Goal: Information Seeking & Learning: Learn about a topic

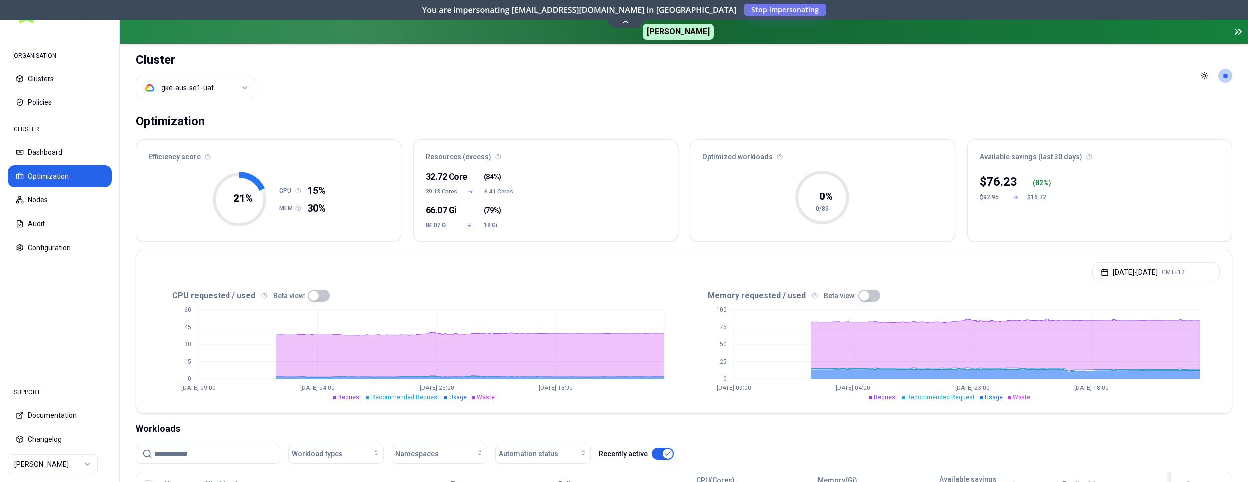
scroll to position [254, 0]
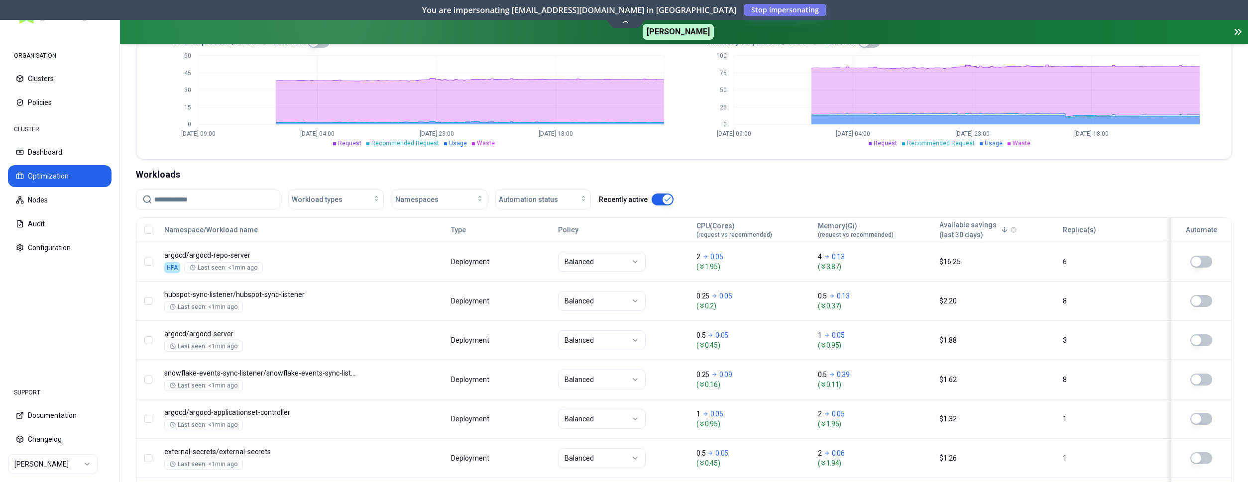
click at [64, 465] on html "ORGANISATION Clusters Policies CLUSTER Dashboard Optimization Nodes Audit Confi…" at bounding box center [624, 241] width 1248 height 482
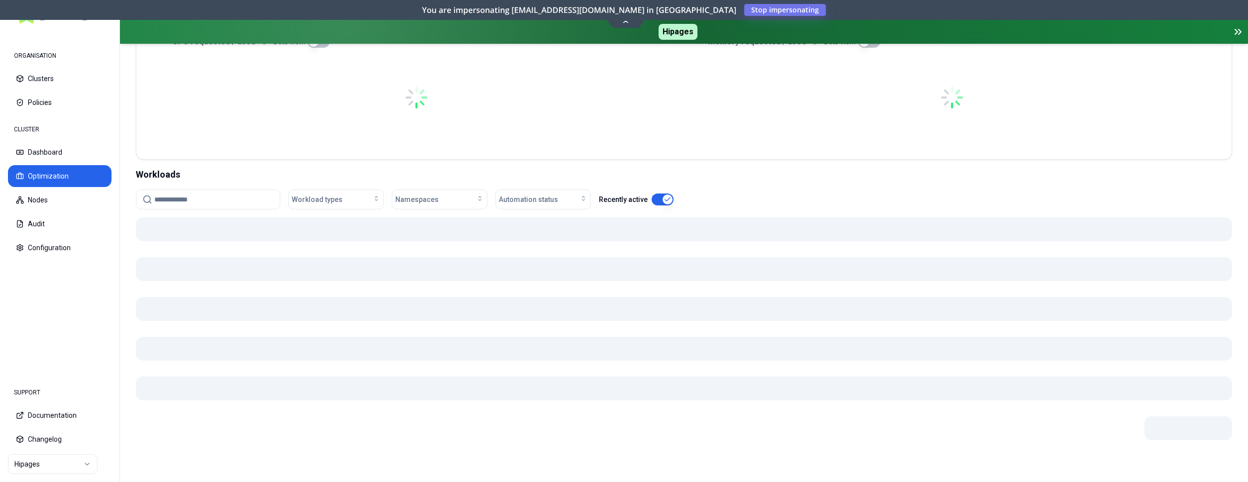
scroll to position [250, 0]
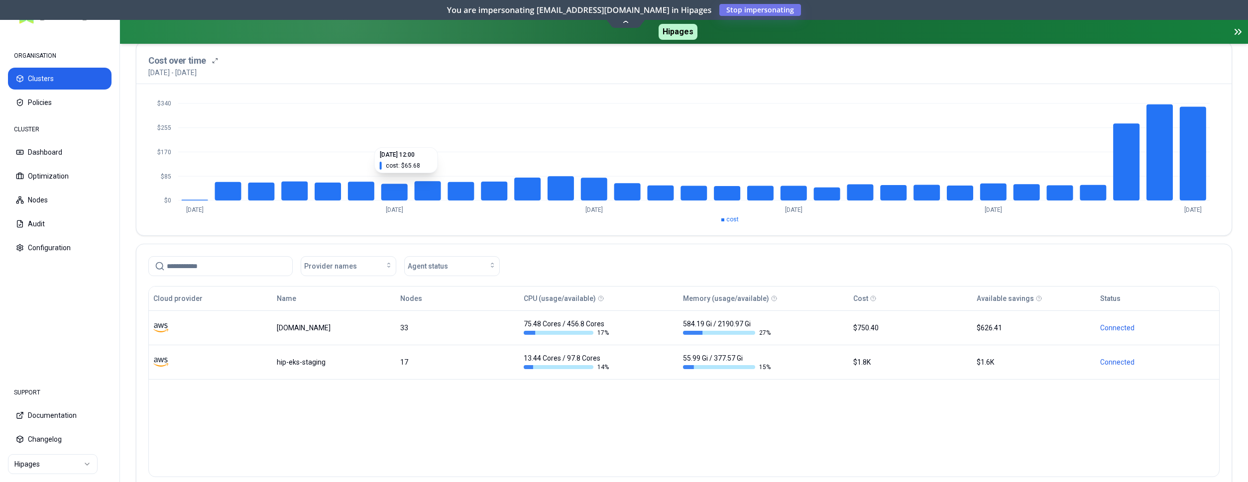
scroll to position [102, 0]
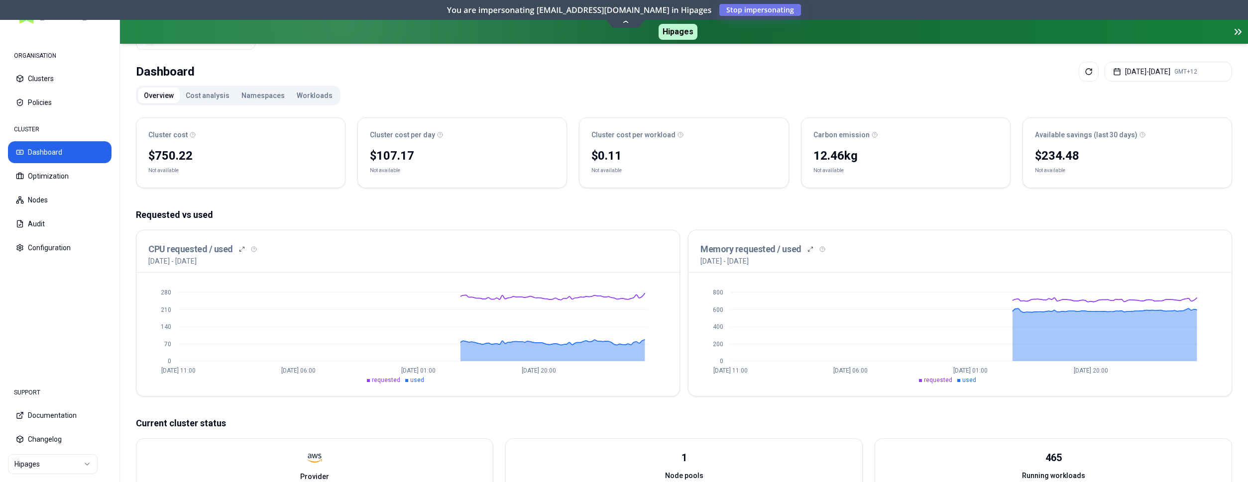
scroll to position [51, 0]
click at [56, 181] on button "Optimization" at bounding box center [60, 176] width 104 height 22
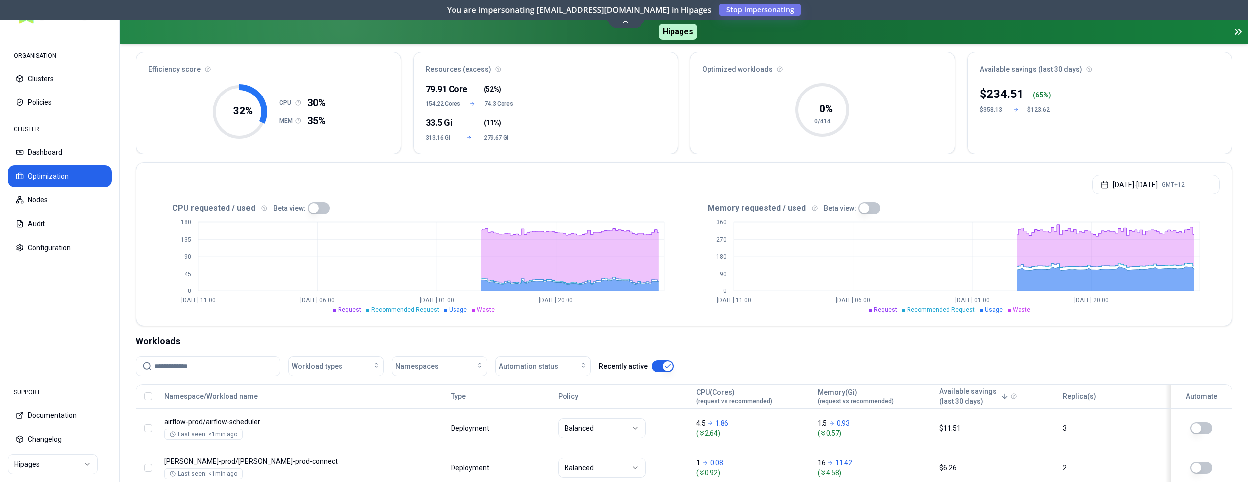
scroll to position [102, 0]
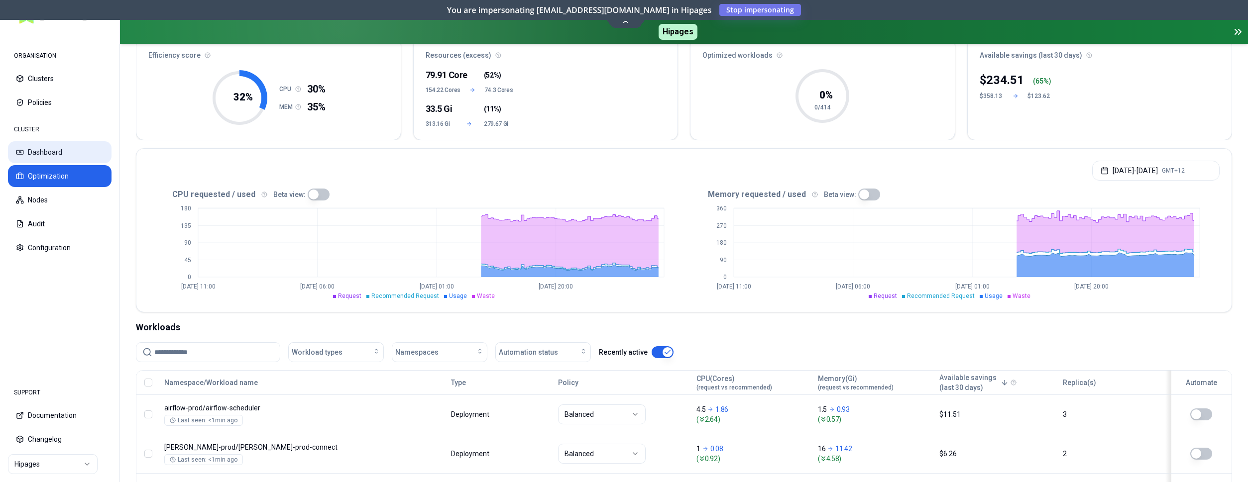
click at [49, 157] on button "Dashboard" at bounding box center [60, 152] width 104 height 22
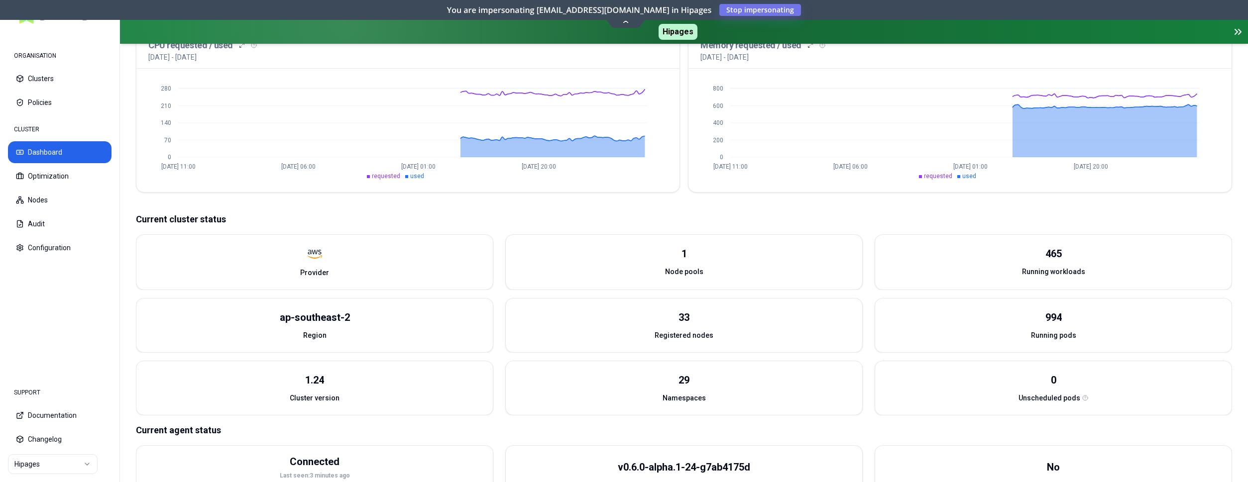
scroll to position [51, 0]
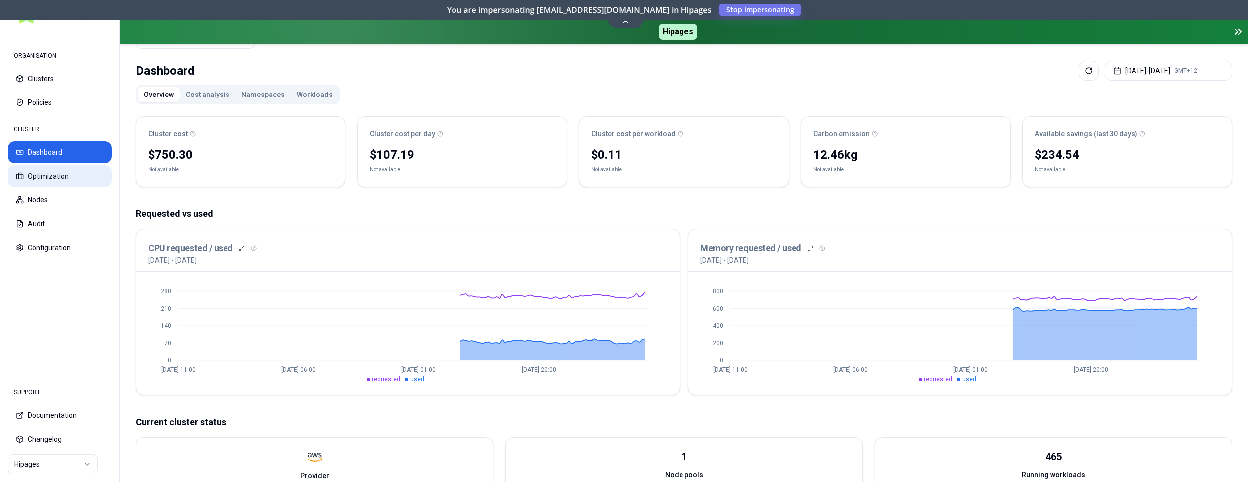
click at [54, 184] on button "Optimization" at bounding box center [60, 176] width 104 height 22
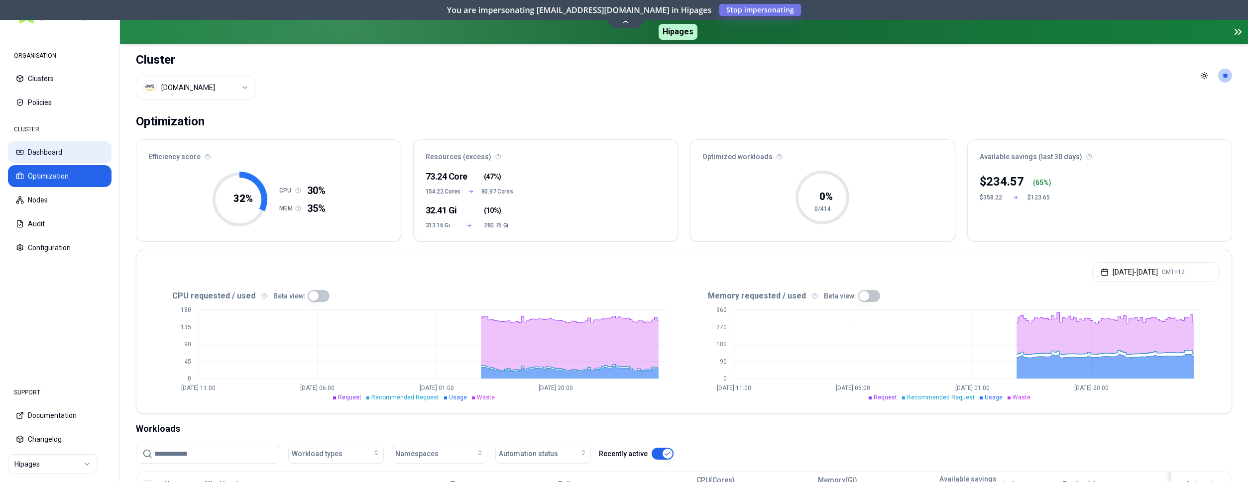
click at [34, 148] on button "Dashboard" at bounding box center [60, 152] width 104 height 22
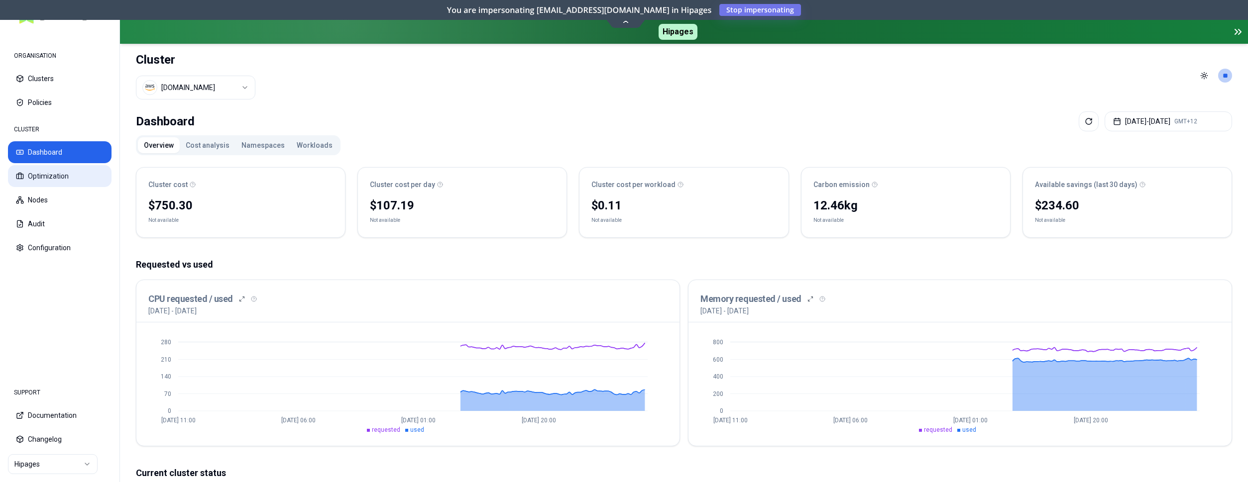
click at [45, 175] on button "Optimization" at bounding box center [60, 176] width 104 height 22
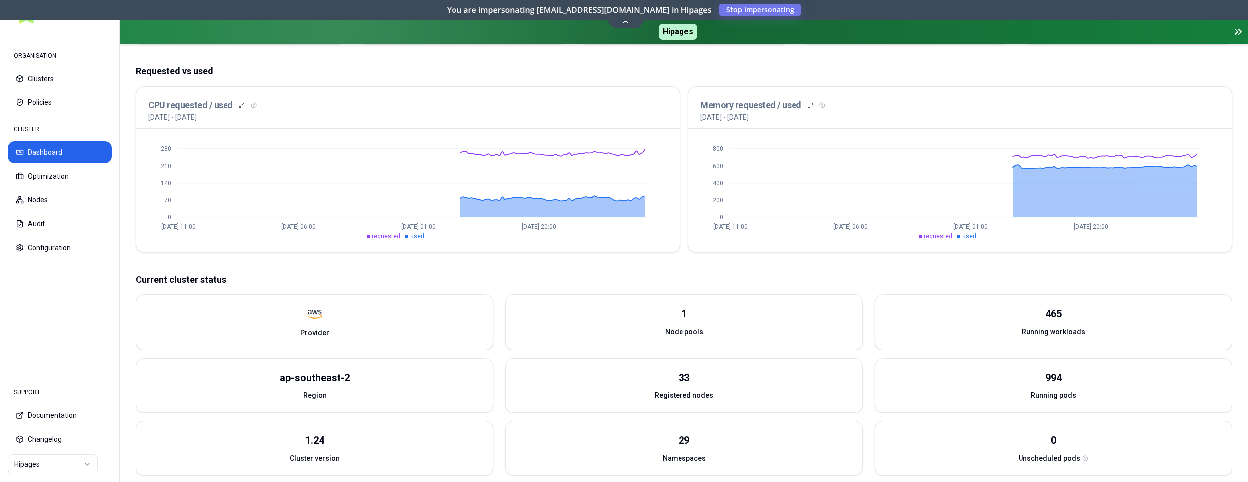
scroll to position [290, 0]
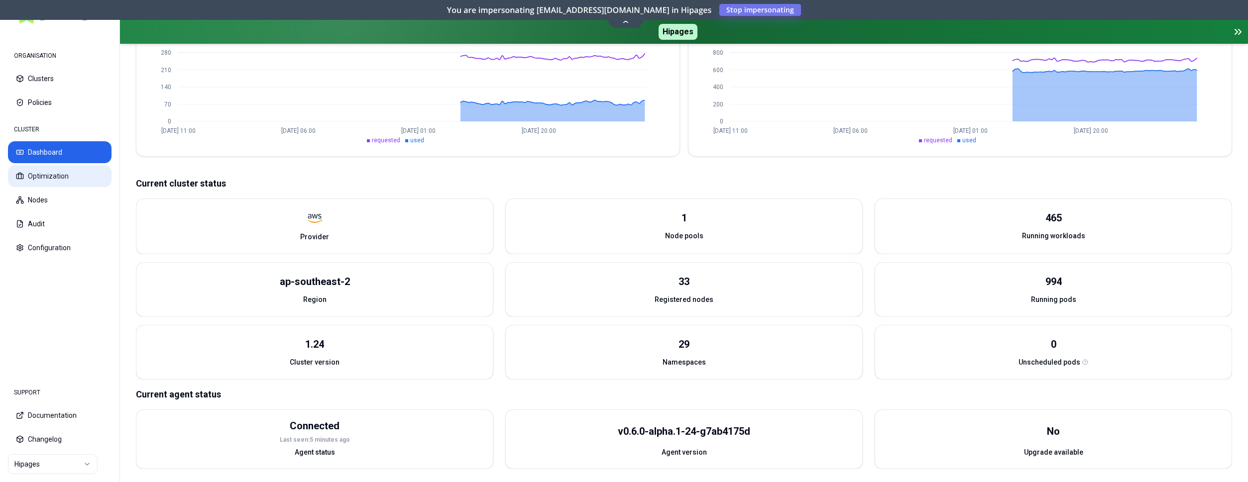
click at [31, 175] on button "Optimization" at bounding box center [60, 176] width 104 height 22
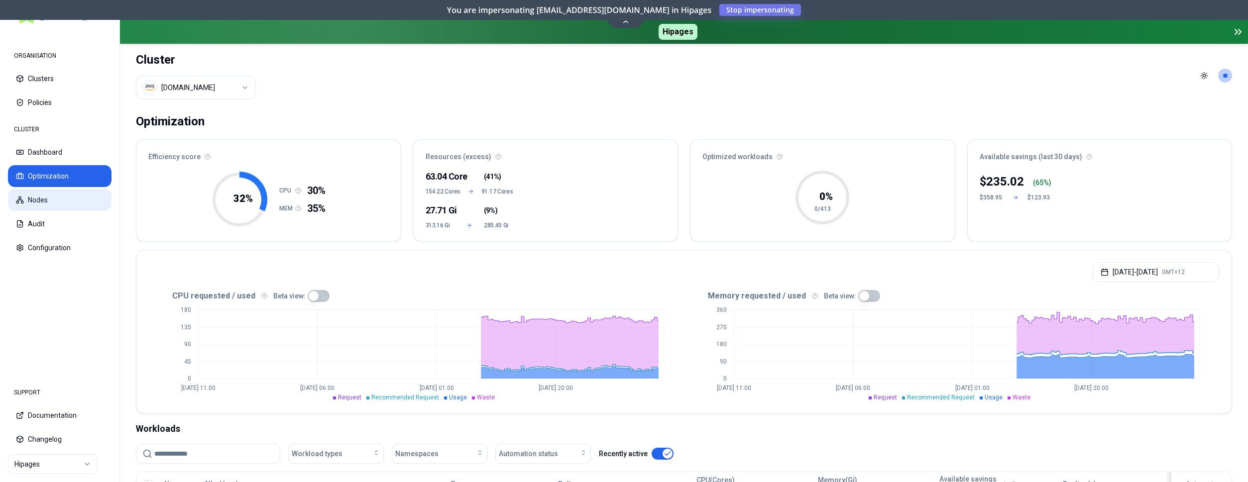
click at [54, 201] on button "Nodes" at bounding box center [60, 200] width 104 height 22
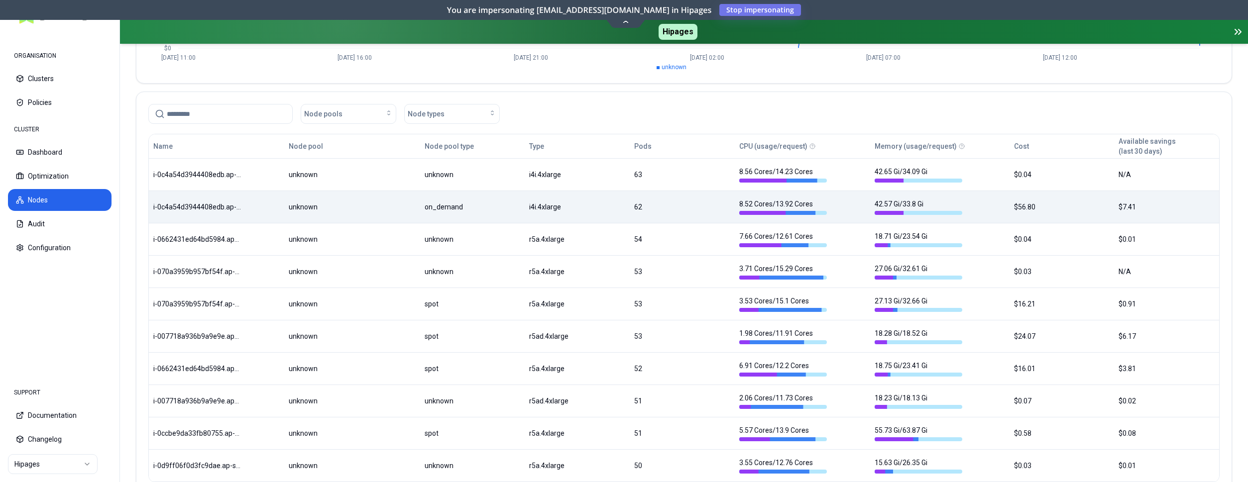
scroll to position [284, 0]
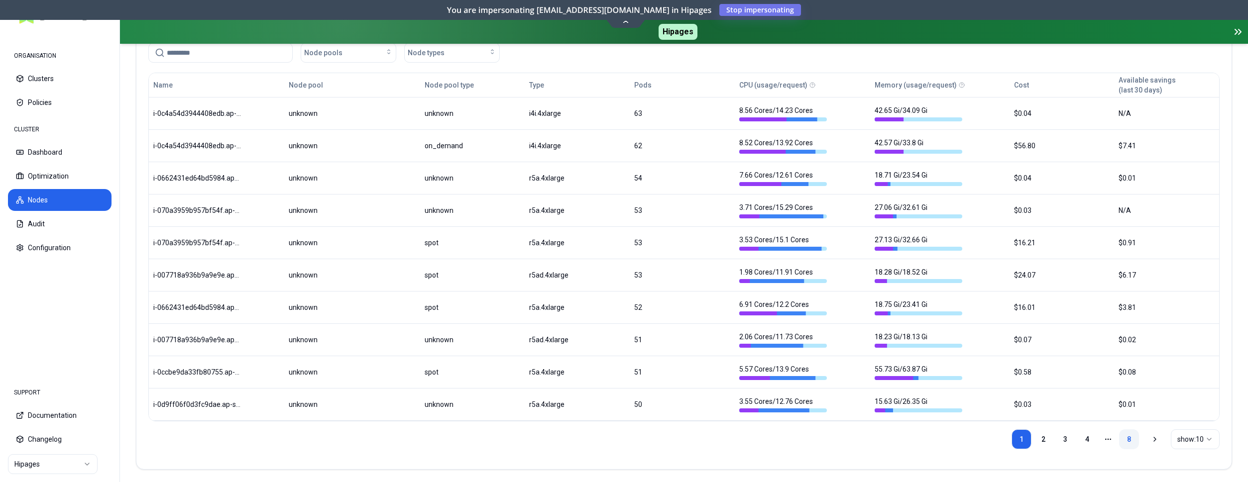
click at [1126, 437] on link "8" at bounding box center [1129, 439] width 20 height 20
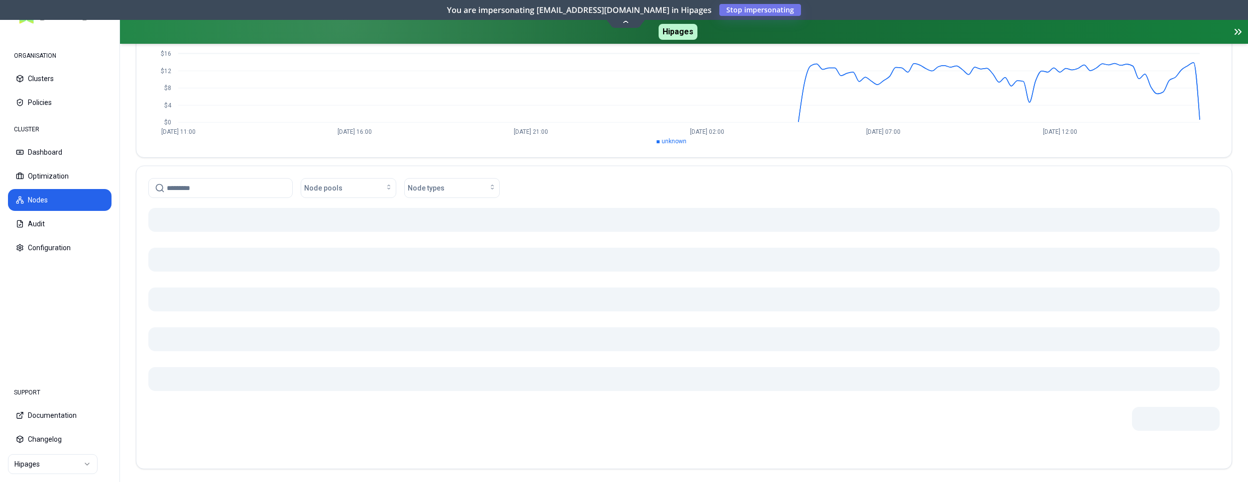
scroll to position [126, 0]
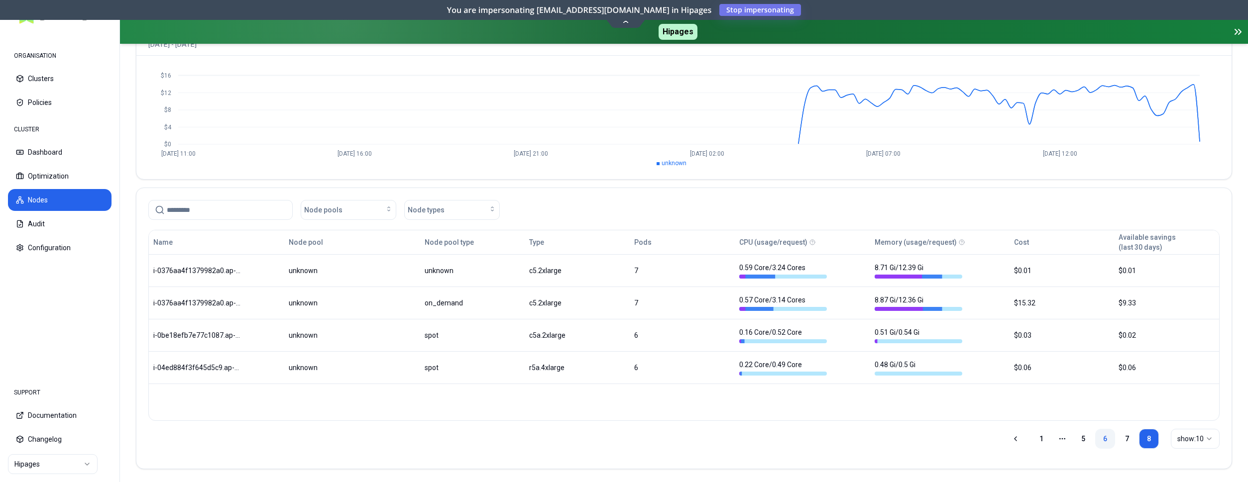
click at [1108, 434] on link "6" at bounding box center [1105, 439] width 20 height 20
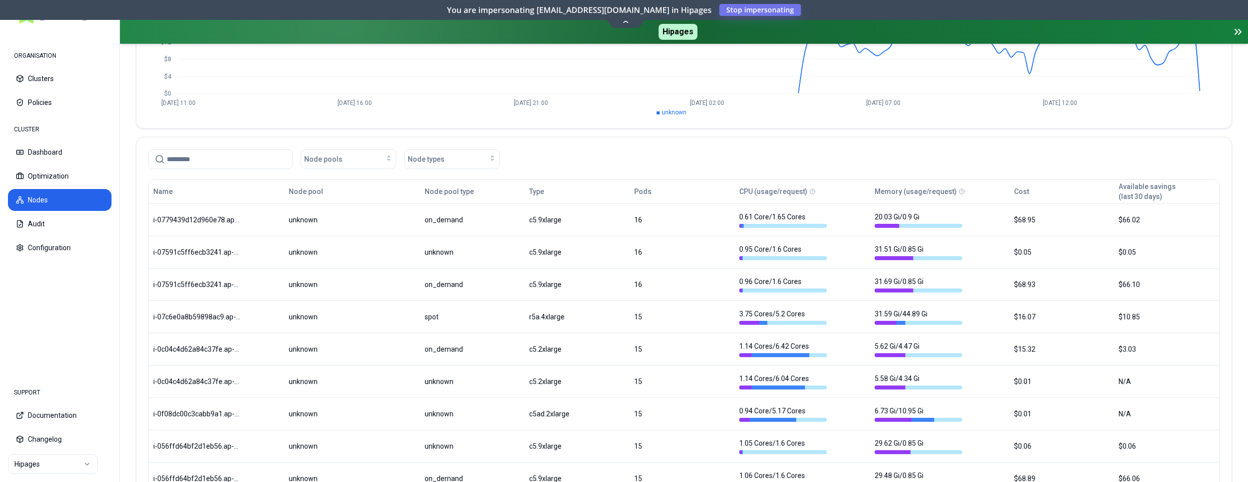
scroll to position [163, 0]
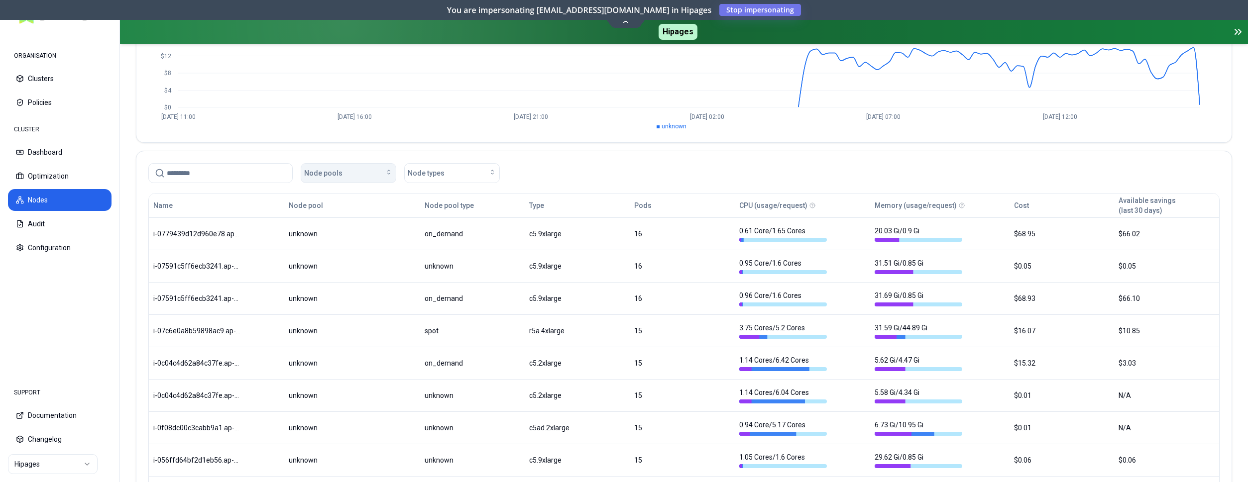
click at [383, 172] on div "Node pools" at bounding box center [348, 173] width 89 height 10
click at [427, 174] on span "Node types" at bounding box center [426, 173] width 37 height 10
click at [373, 170] on div "Node pools" at bounding box center [348, 173] width 89 height 10
click at [471, 202] on button "Node pool type" at bounding box center [448, 206] width 49 height 20
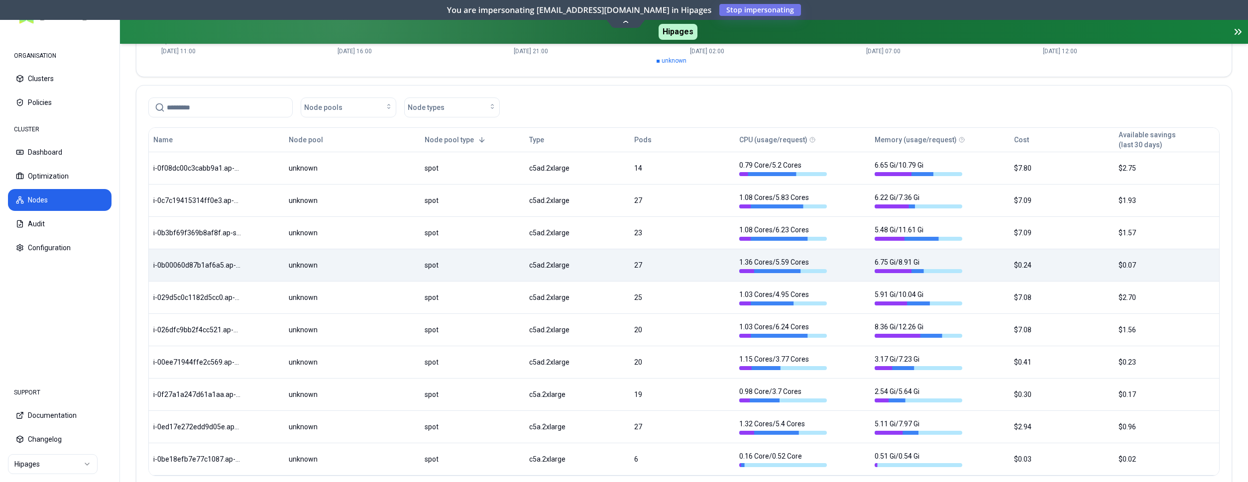
scroll to position [284, 0]
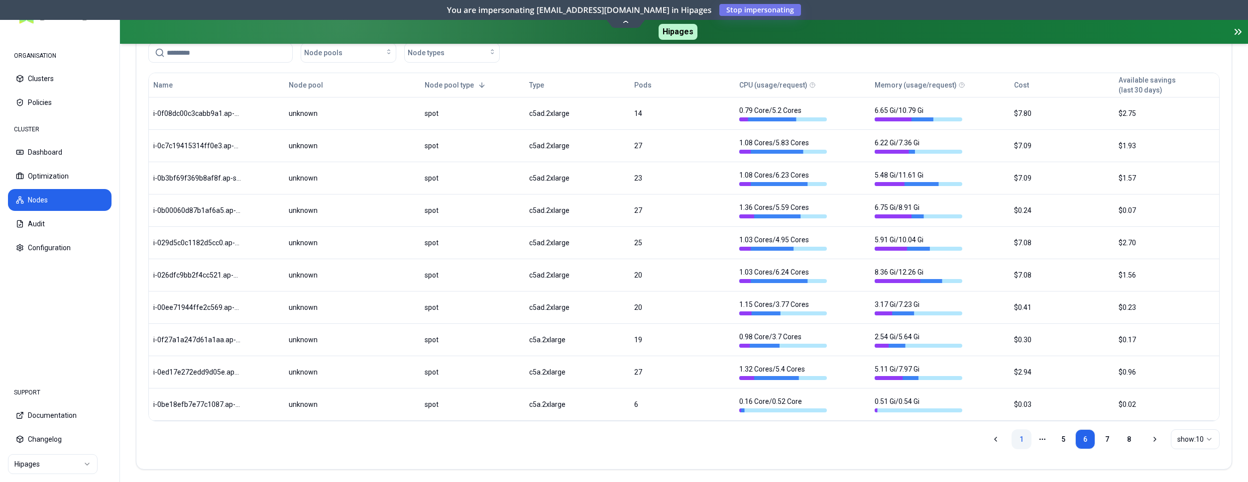
click at [1020, 434] on link "1" at bounding box center [1021, 439] width 20 height 20
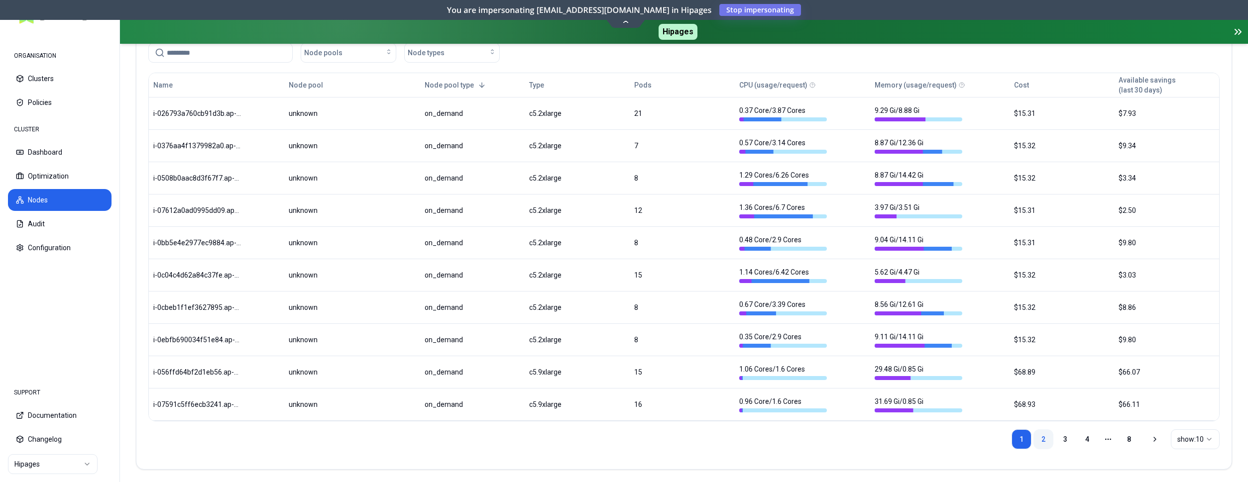
click at [1043, 434] on link "2" at bounding box center [1043, 439] width 20 height 20
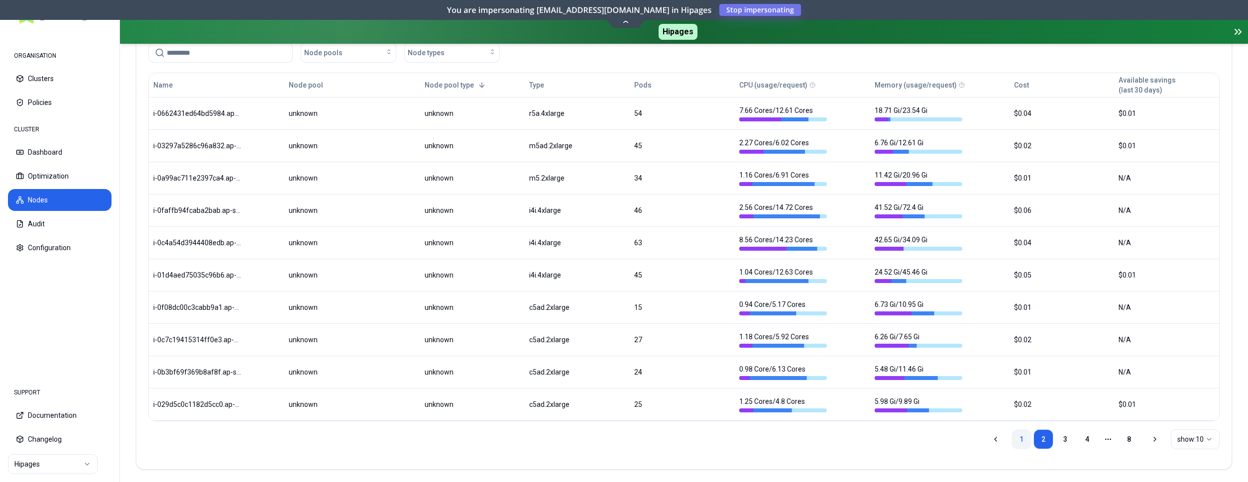
click at [1019, 438] on link "1" at bounding box center [1021, 439] width 20 height 20
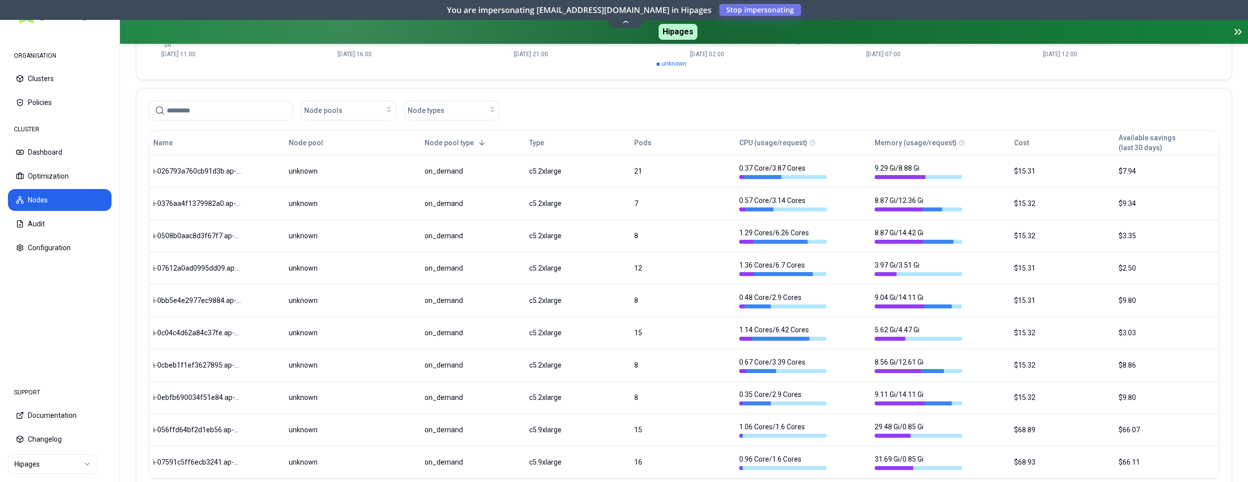
scroll to position [250, 0]
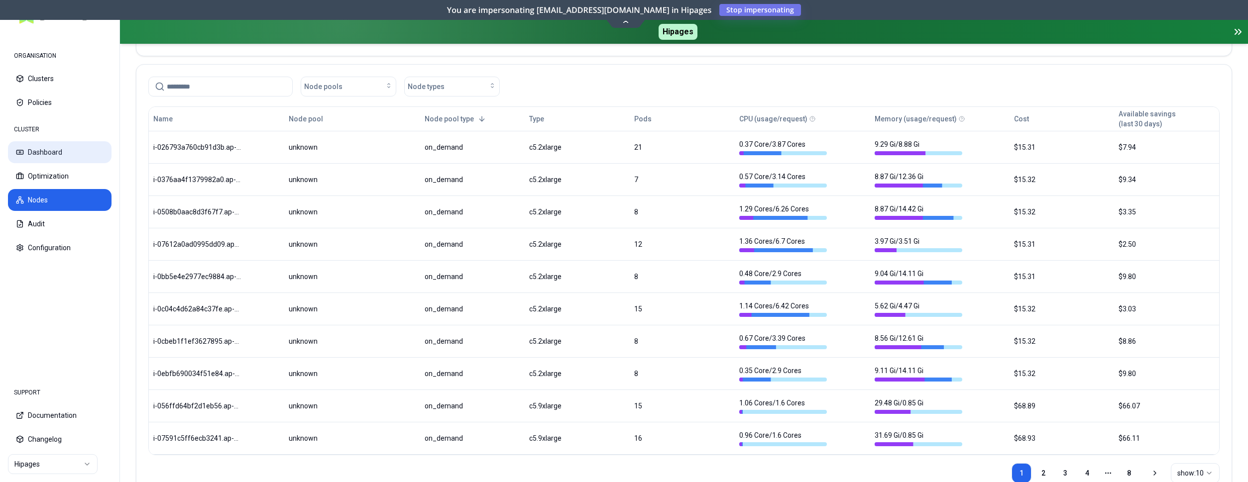
click at [48, 153] on button "Dashboard" at bounding box center [60, 152] width 104 height 22
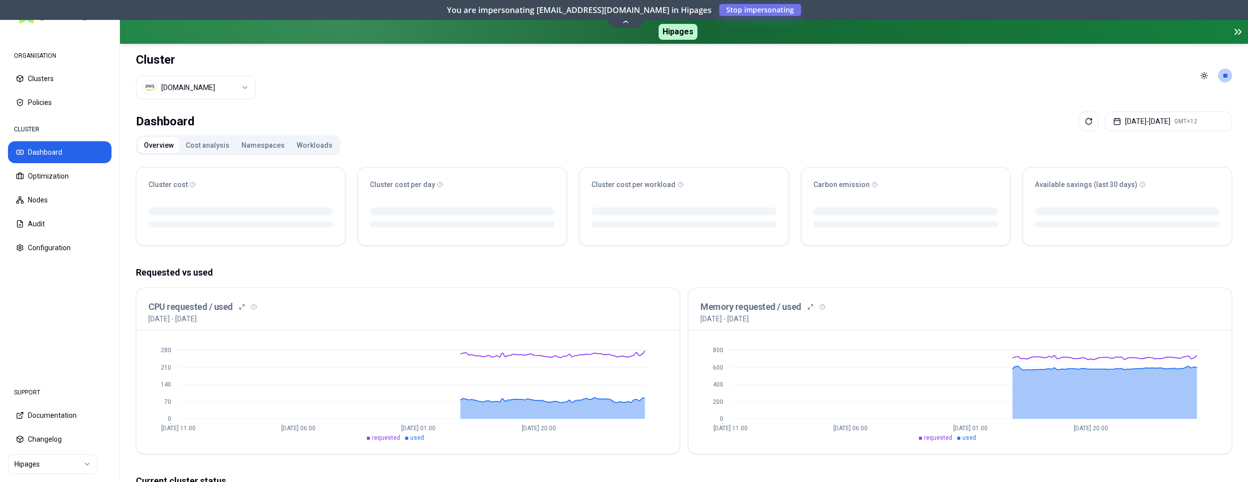
click at [265, 137] on button "Namespaces" at bounding box center [262, 145] width 55 height 16
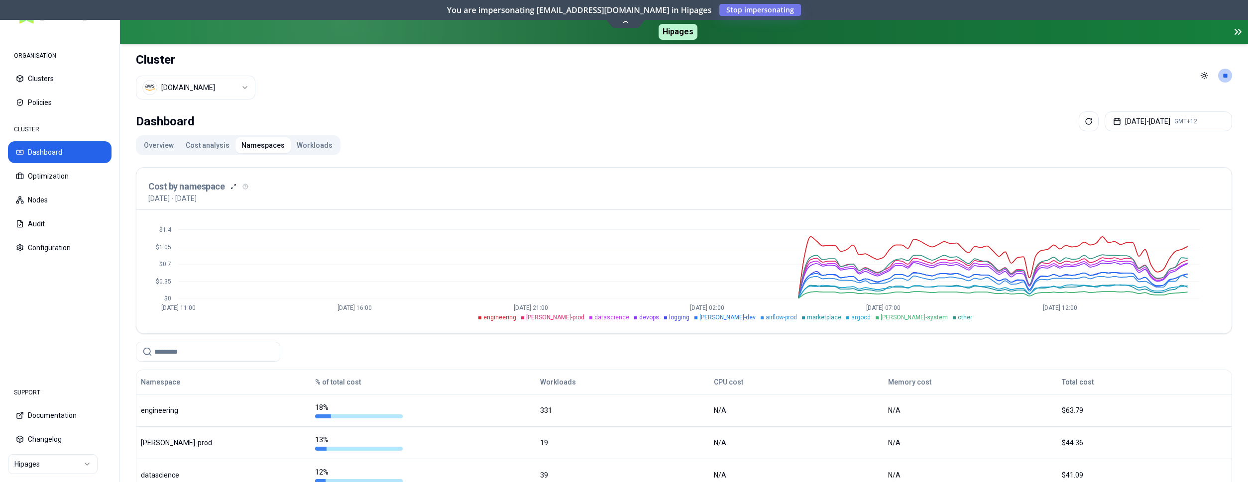
drag, startPoint x: 318, startPoint y: 142, endPoint x: 318, endPoint y: 148, distance: 6.0
click at [317, 141] on button "Workloads" at bounding box center [315, 145] width 48 height 16
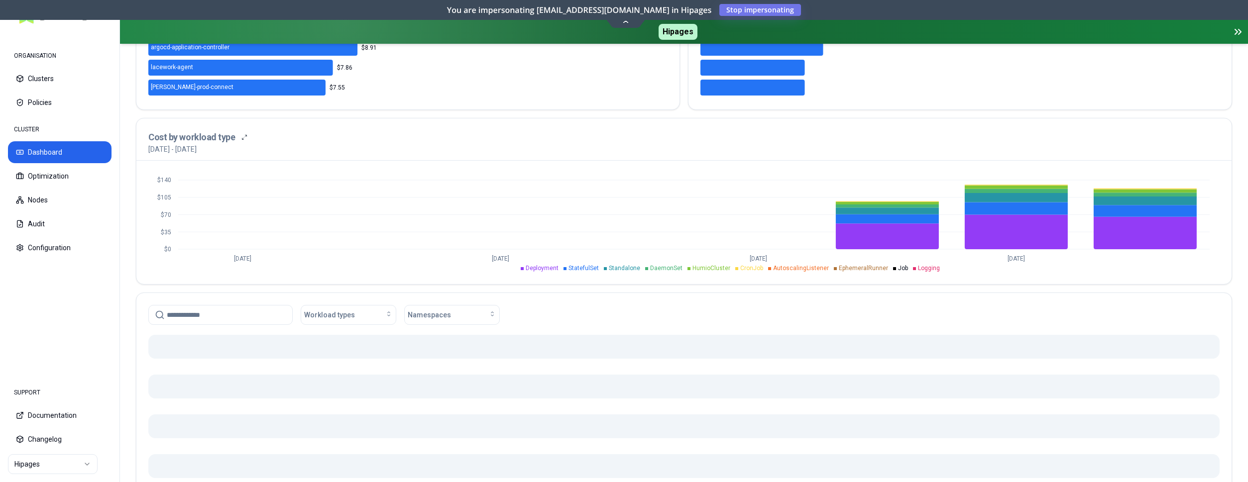
scroll to position [297, 0]
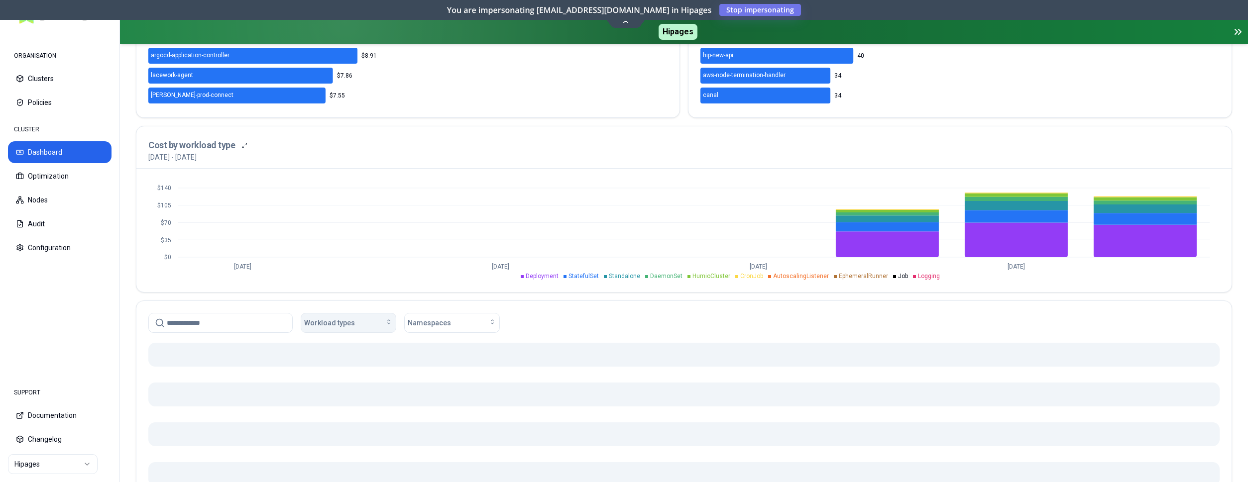
click at [386, 322] on icon "button" at bounding box center [389, 322] width 8 height 8
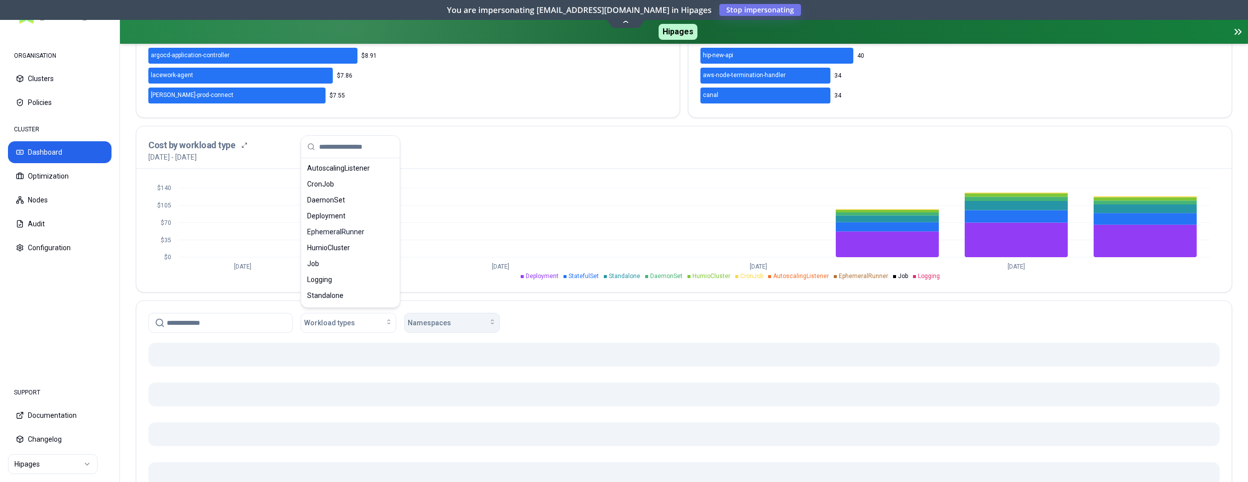
click at [428, 326] on button "Namespaces" at bounding box center [452, 323] width 96 height 20
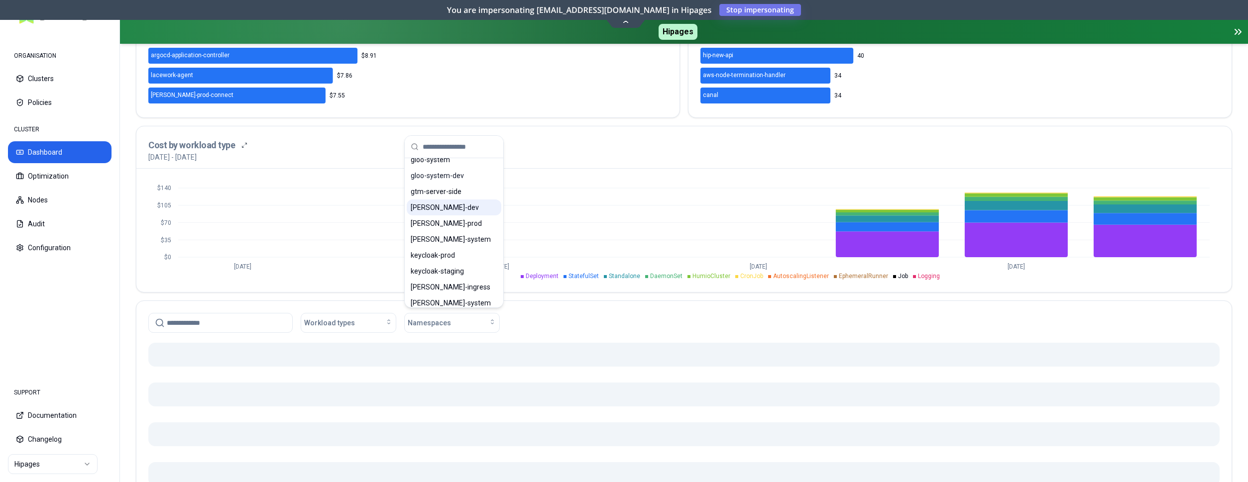
scroll to position [152, 0]
click at [444, 242] on span "kafka-system" at bounding box center [451, 239] width 80 height 10
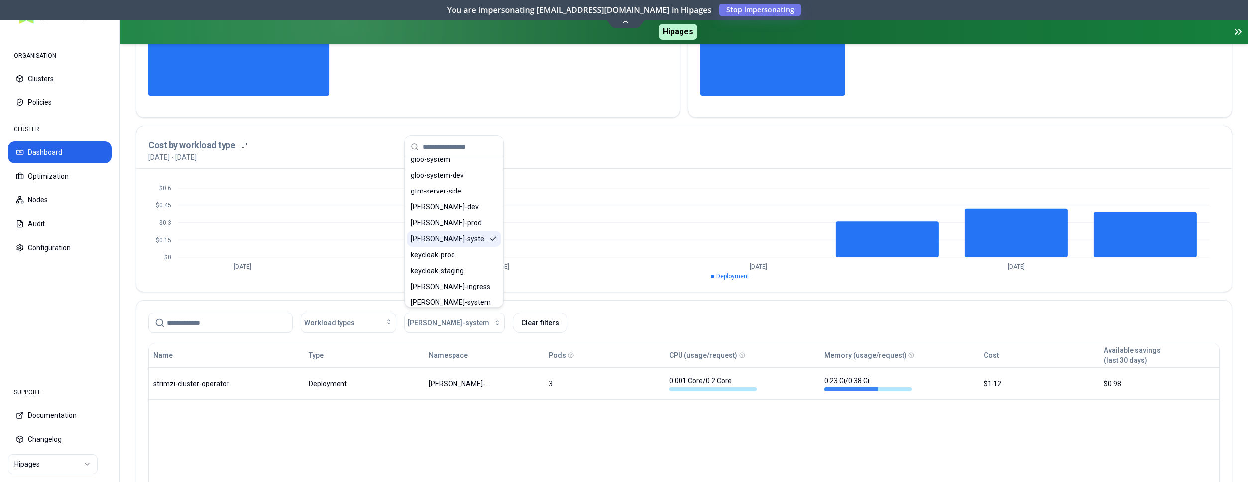
click at [447, 243] on span "kafka-system" at bounding box center [450, 239] width 79 height 10
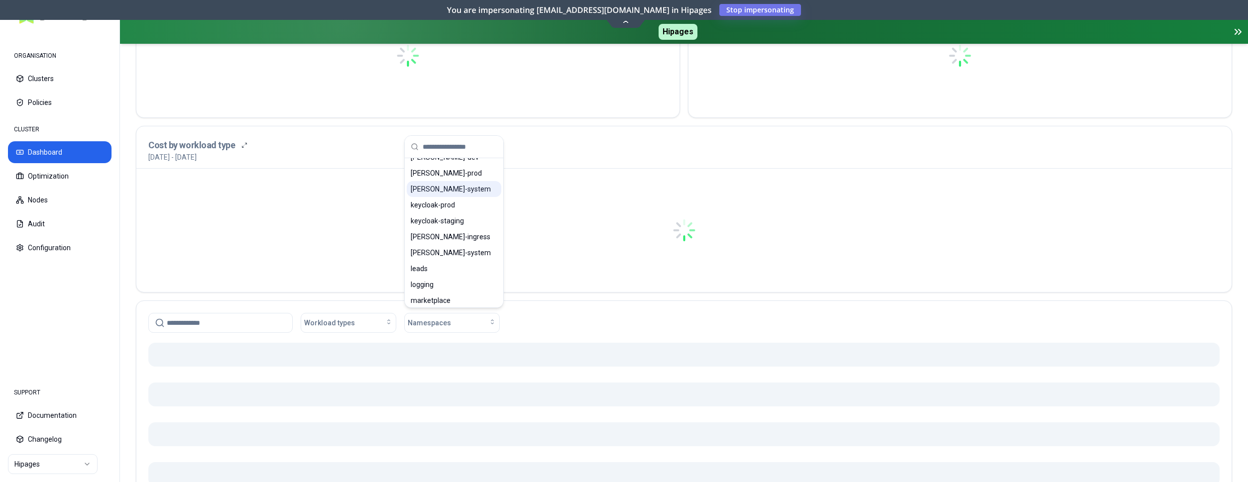
scroll to position [203, 0]
click at [447, 249] on span "kube-system" at bounding box center [451, 252] width 80 height 10
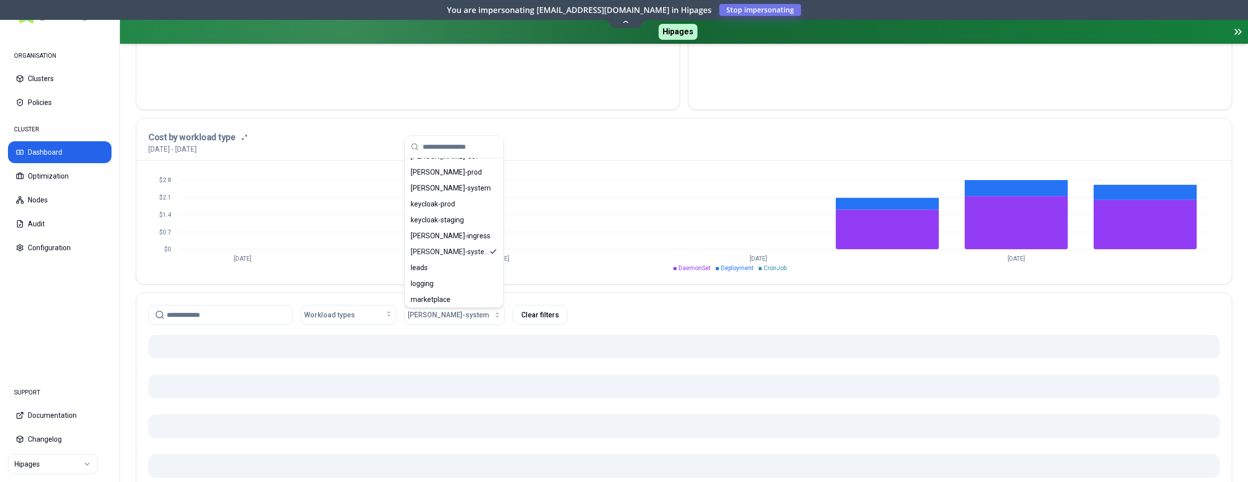
scroll to position [297, 0]
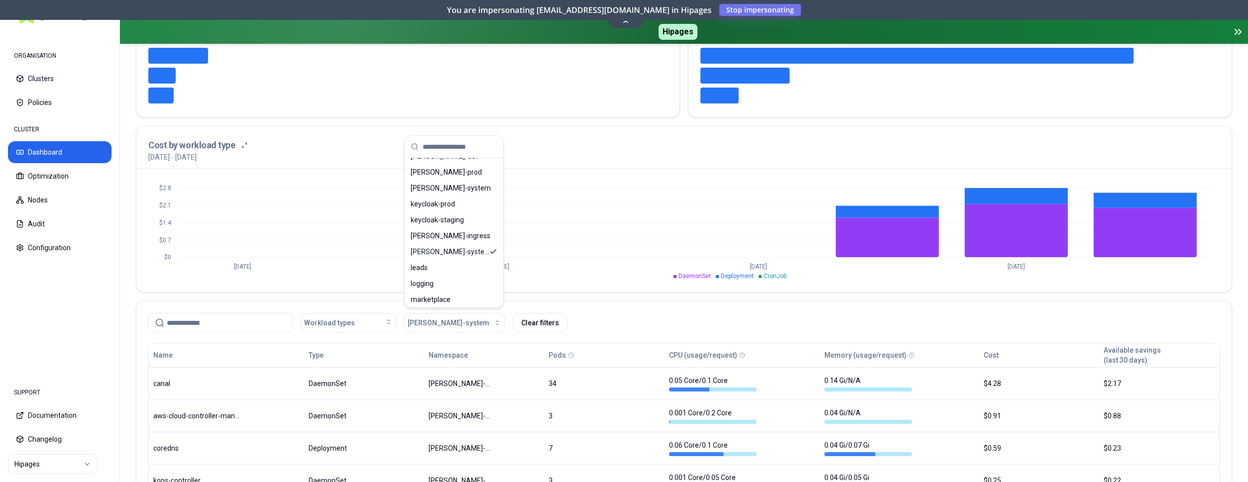
click at [593, 318] on div "Workload types kube-system Clear filters" at bounding box center [683, 323] width 1071 height 20
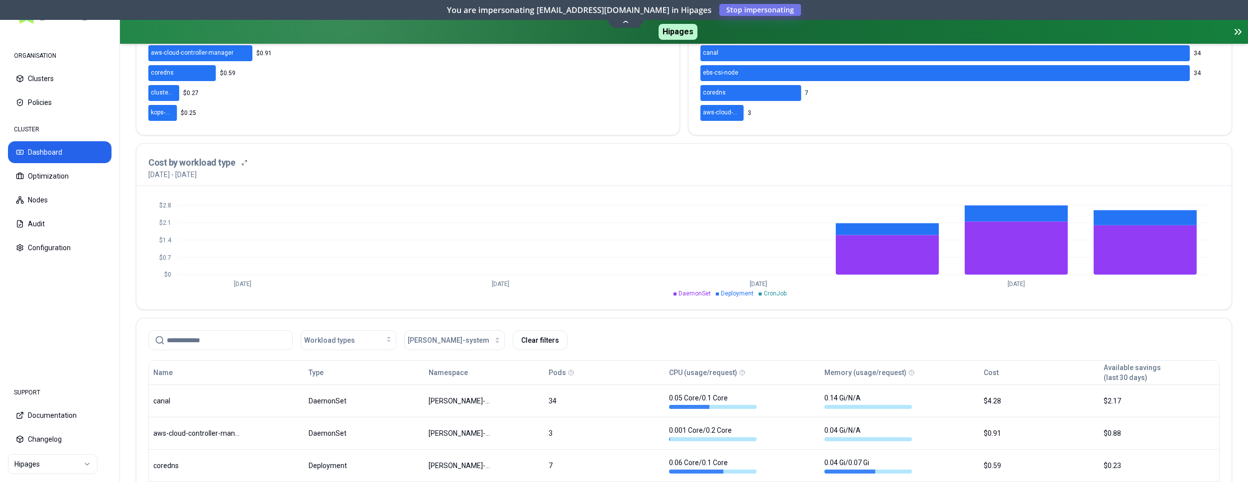
scroll to position [304, 0]
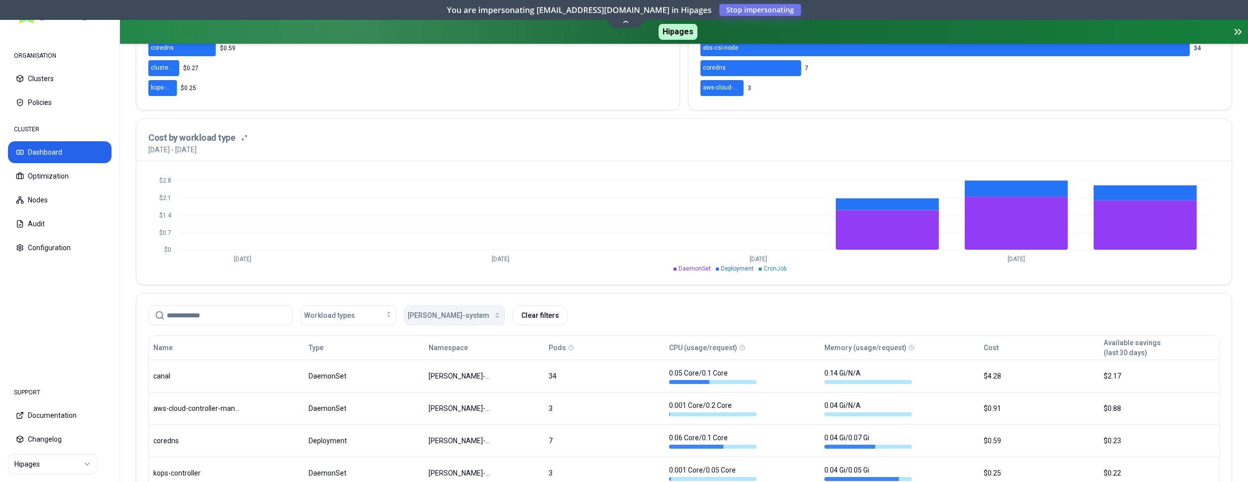
click at [489, 312] on div "button" at bounding box center [495, 316] width 12 height 8
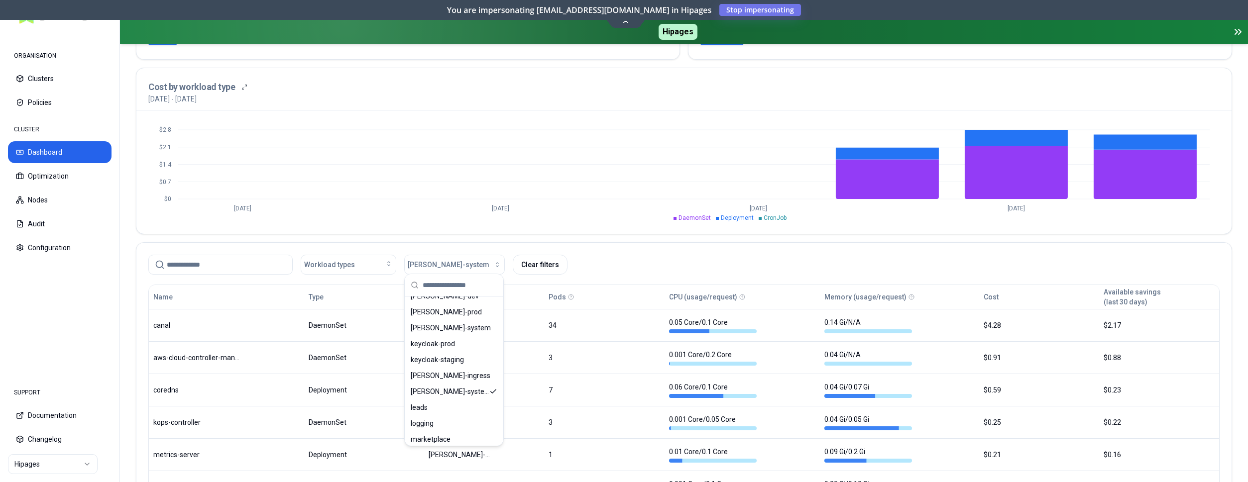
scroll to position [203, 0]
click at [436, 309] on span "kafka-prod" at bounding box center [446, 311] width 71 height 10
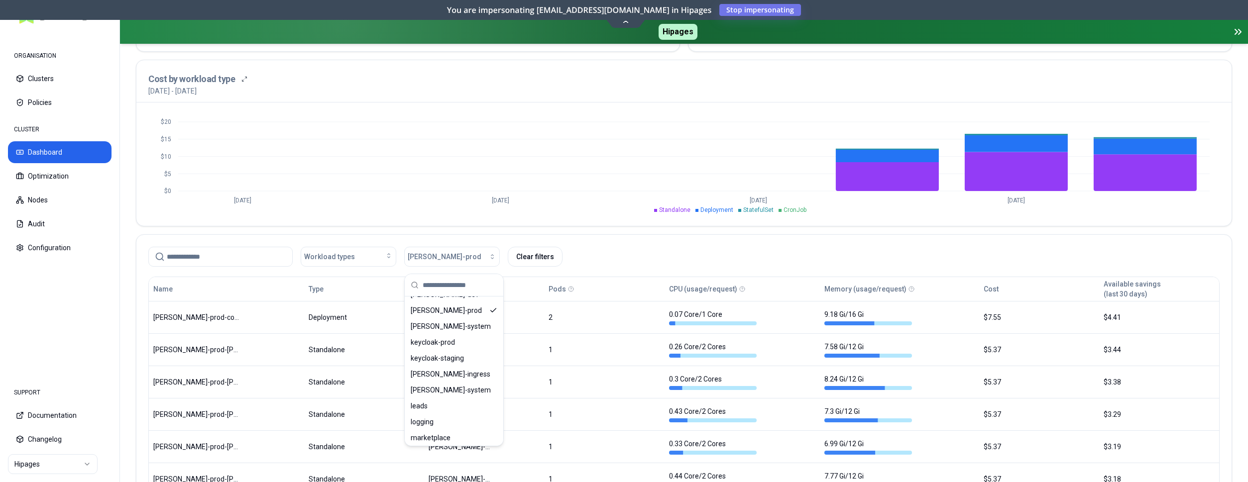
scroll to position [355, 0]
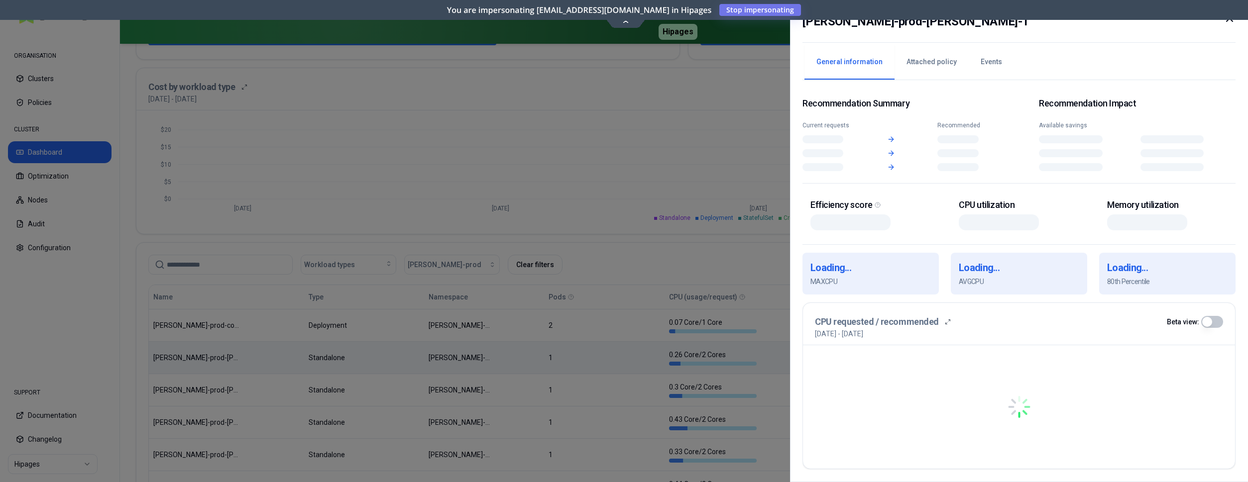
click at [634, 343] on div at bounding box center [624, 241] width 1248 height 482
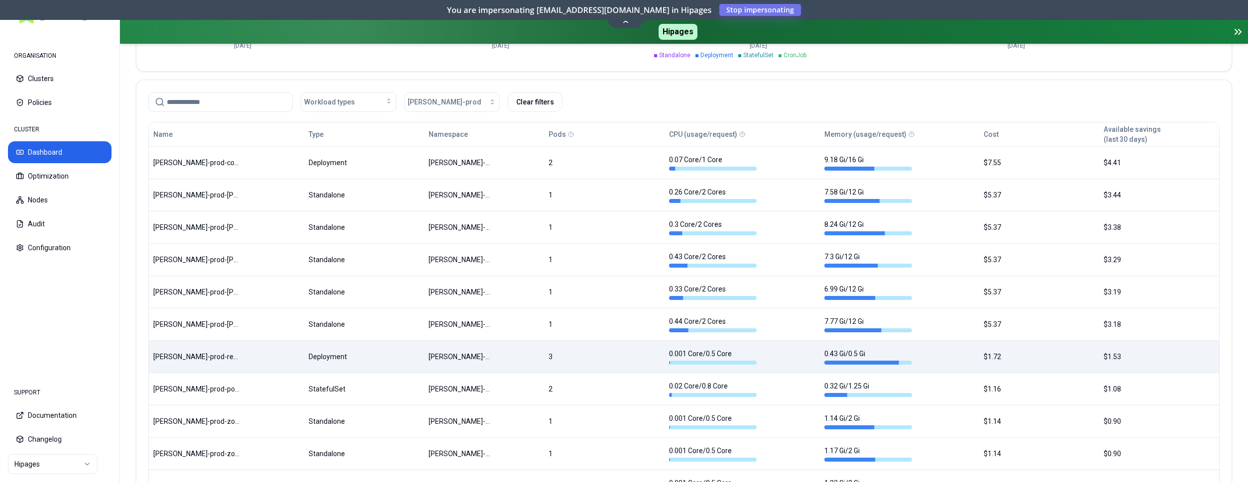
scroll to position [503, 0]
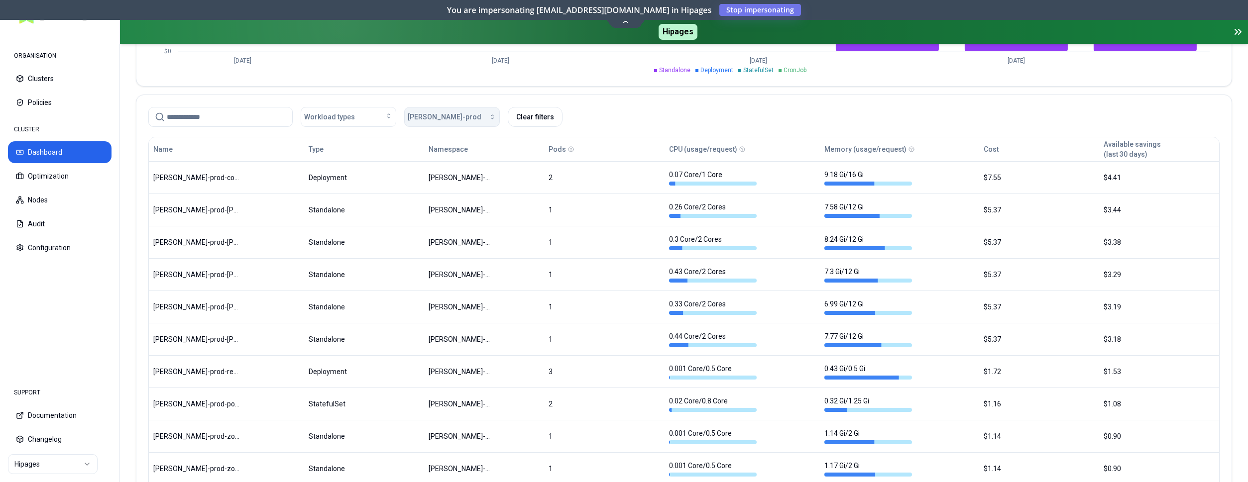
click at [481, 114] on div "button" at bounding box center [488, 117] width 15 height 8
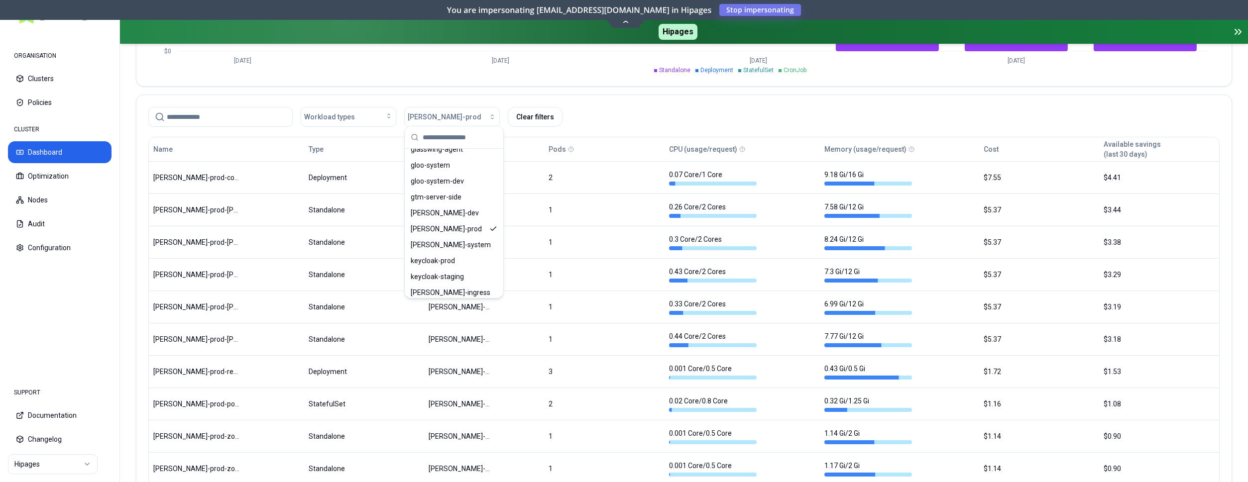
scroll to position [152, 0]
click at [455, 224] on div "kafka-system" at bounding box center [454, 229] width 95 height 16
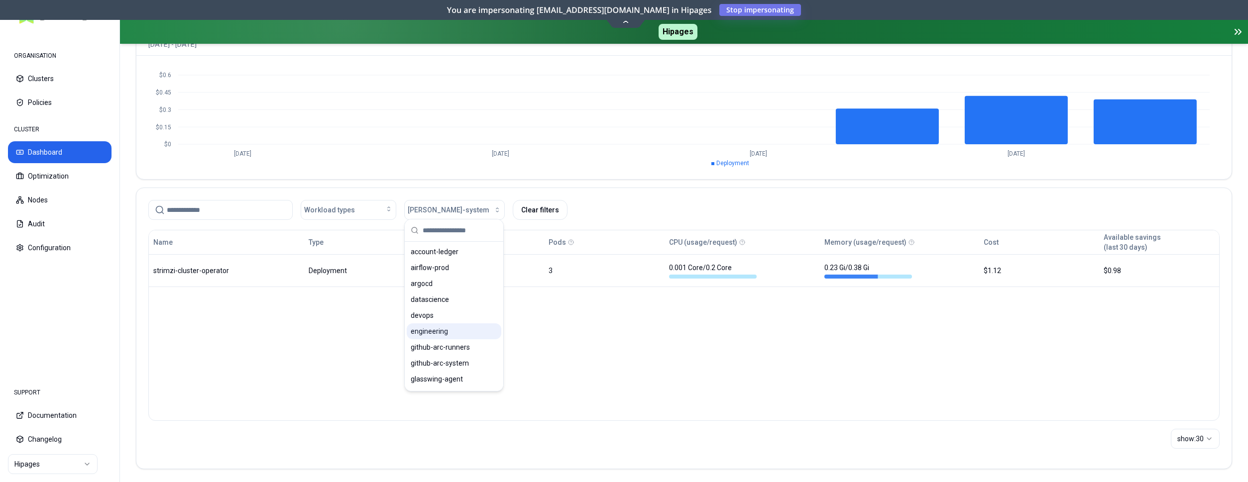
click at [418, 331] on span "engineering" at bounding box center [429, 331] width 37 height 10
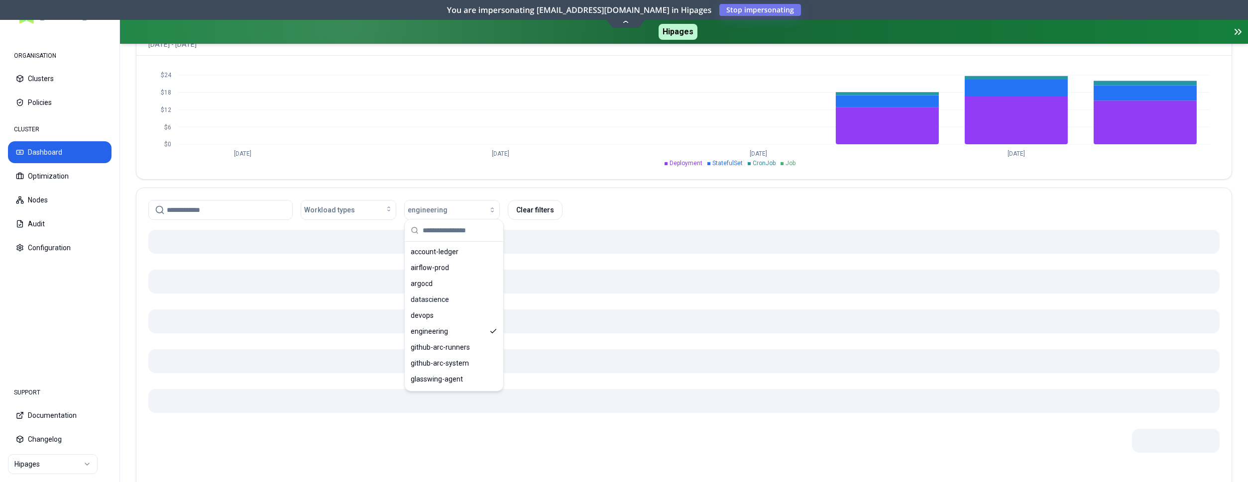
scroll to position [410, 0]
click at [679, 206] on div "Workload types engineering Clear filters" at bounding box center [683, 210] width 1071 height 20
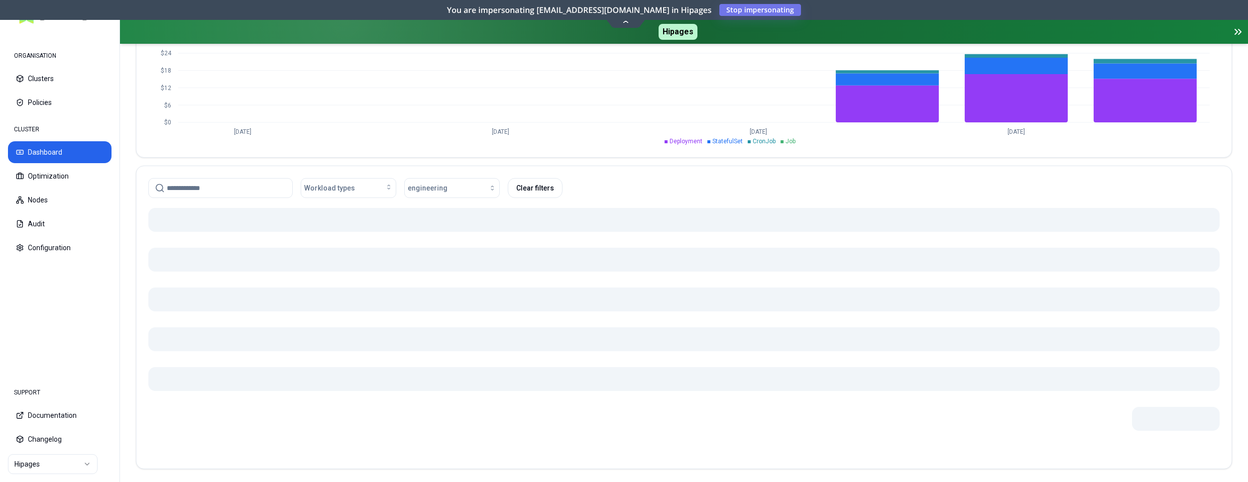
scroll to position [431, 0]
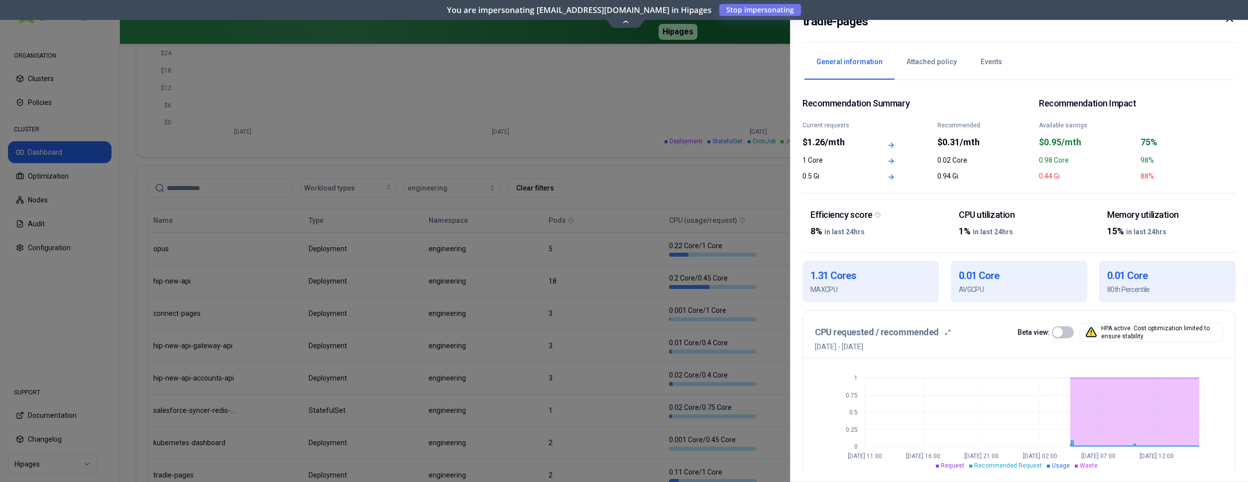
click at [668, 269] on div at bounding box center [624, 241] width 1248 height 482
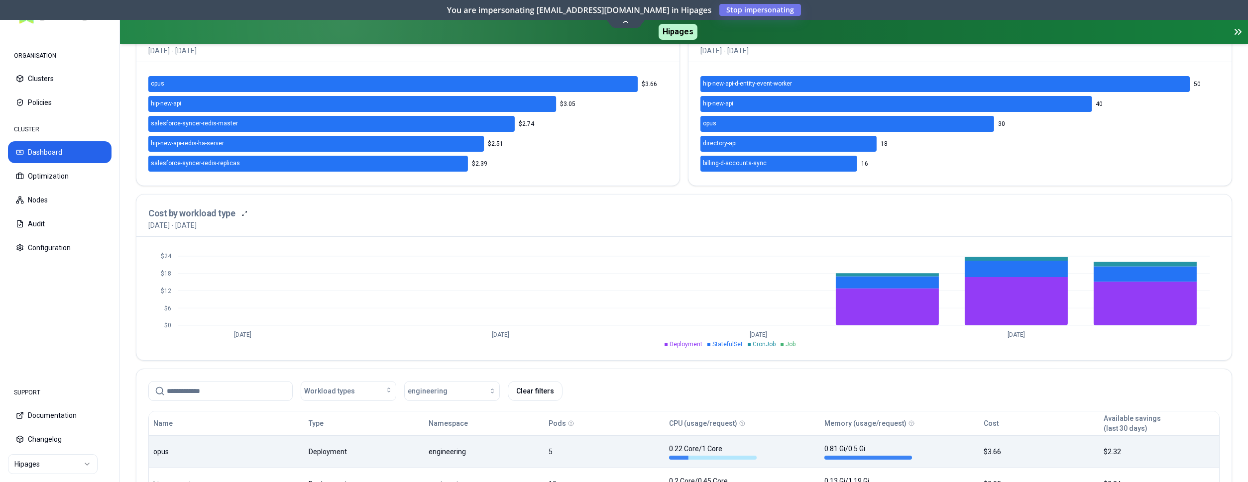
scroll to position [381, 0]
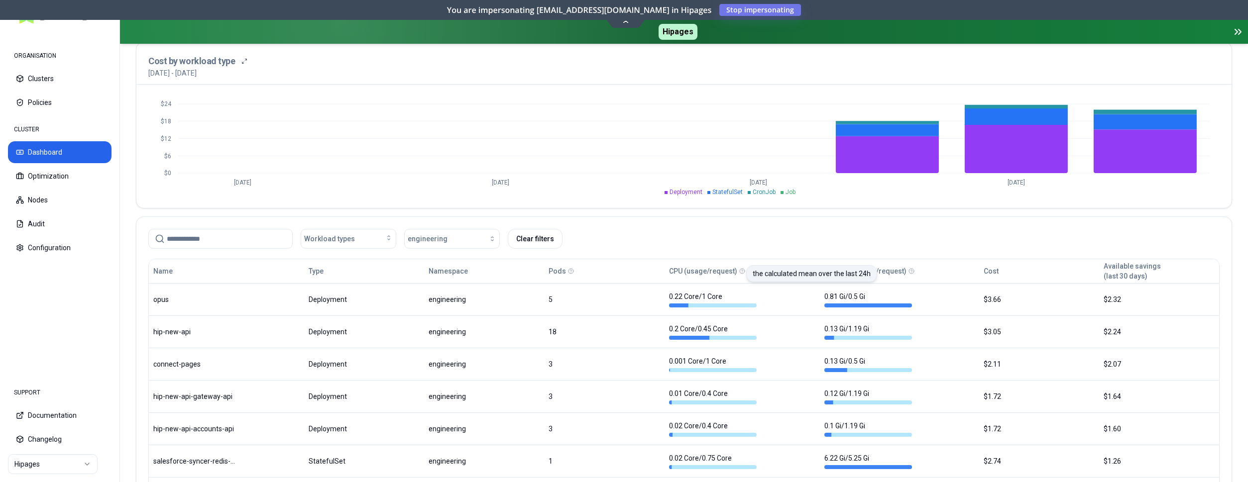
click at [740, 269] on icon at bounding box center [742, 271] width 6 height 6
click at [729, 267] on button "CPU (usage/request)" at bounding box center [703, 271] width 68 height 20
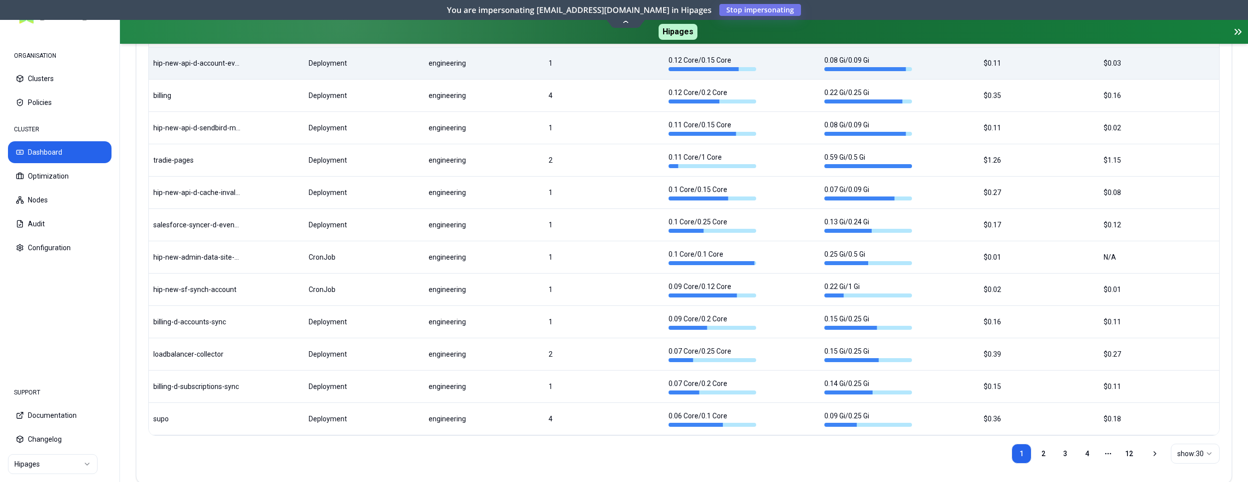
scroll to position [1214, 0]
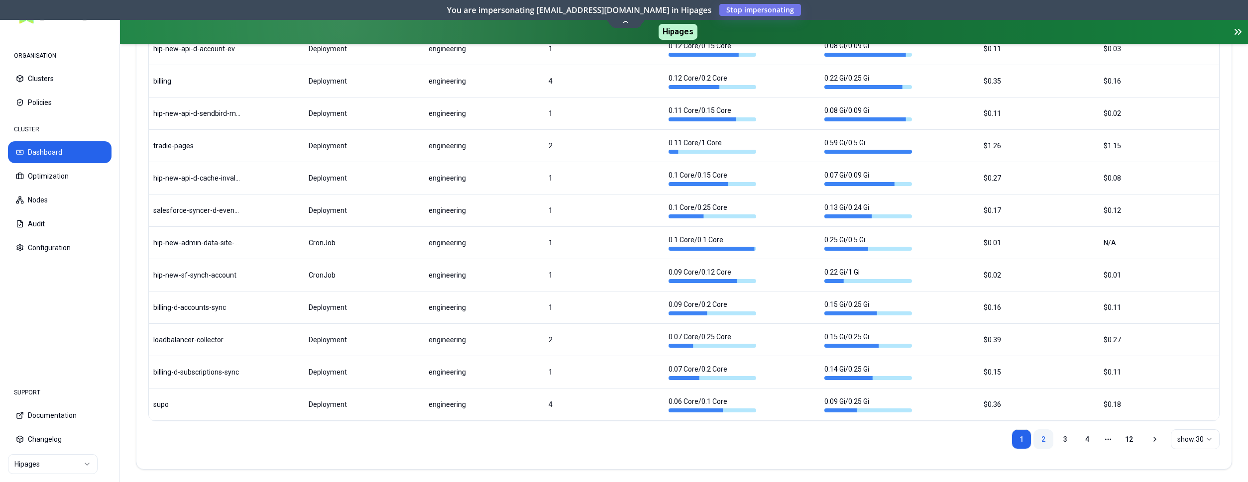
click at [1037, 434] on link "2" at bounding box center [1043, 439] width 20 height 20
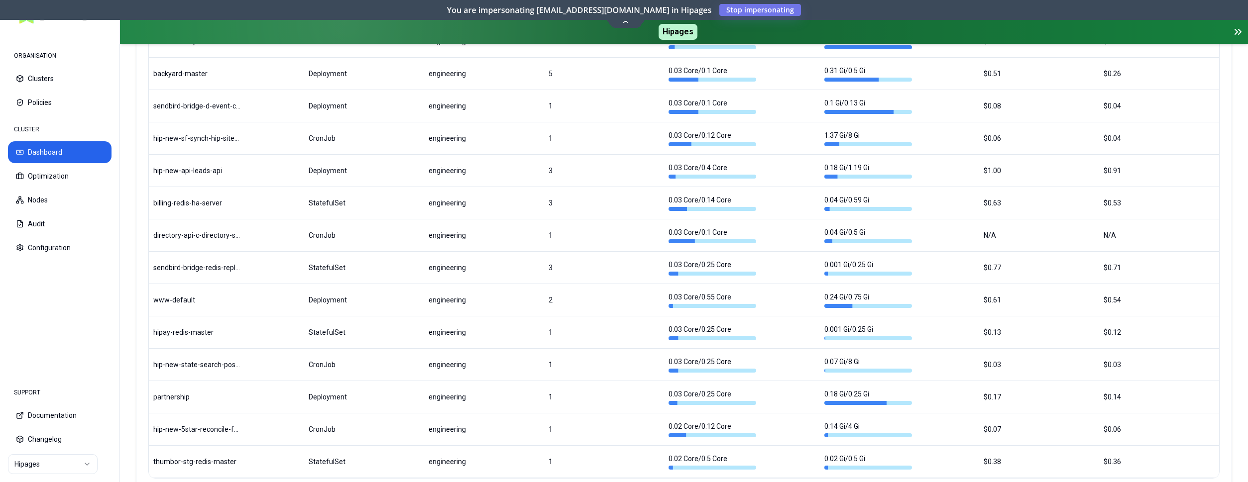
scroll to position [1193, 0]
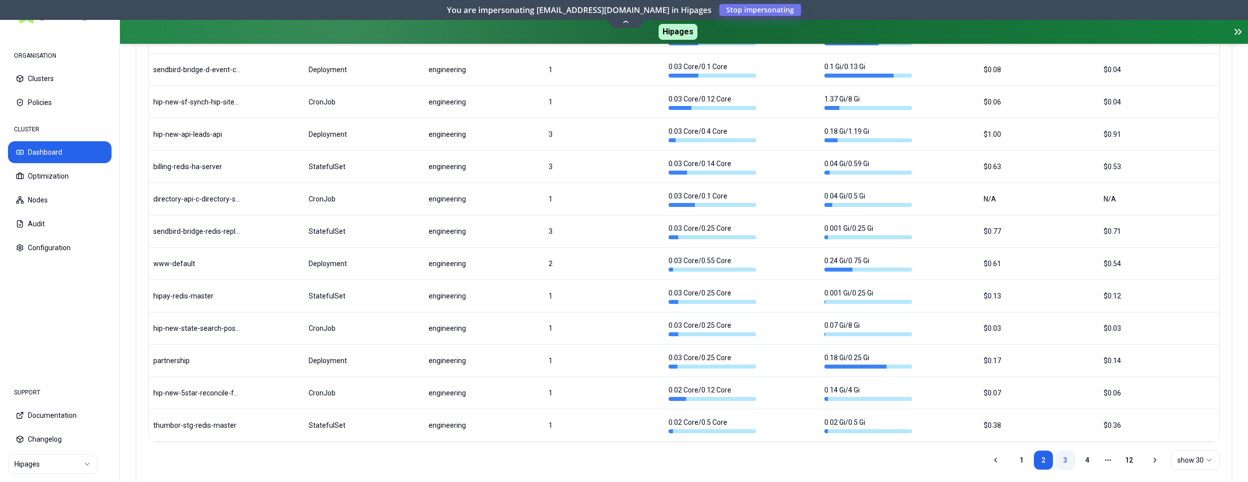
click at [1070, 454] on link "3" at bounding box center [1065, 460] width 20 height 20
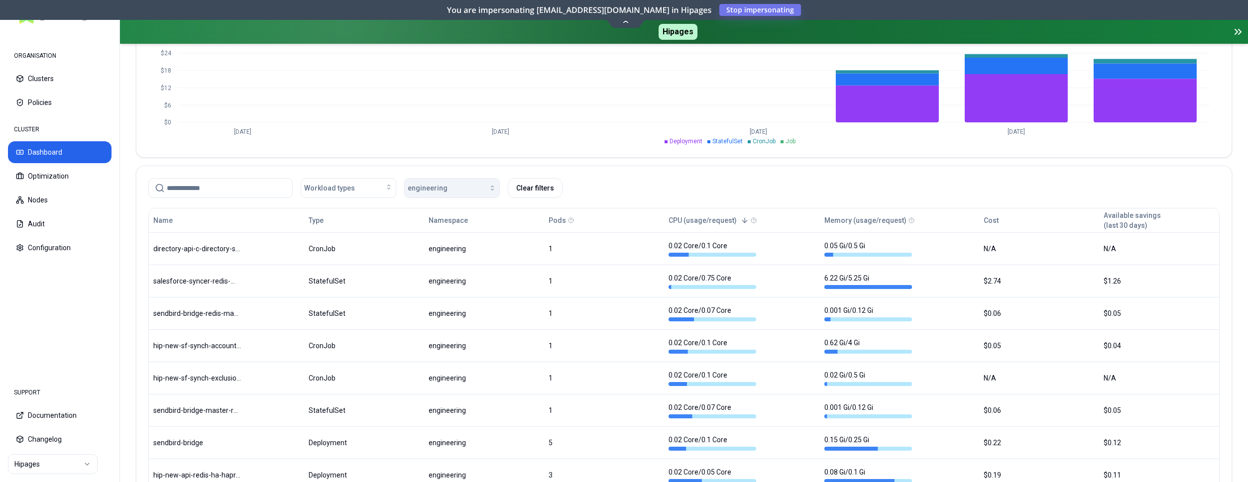
click at [491, 179] on button "engineering" at bounding box center [452, 188] width 96 height 20
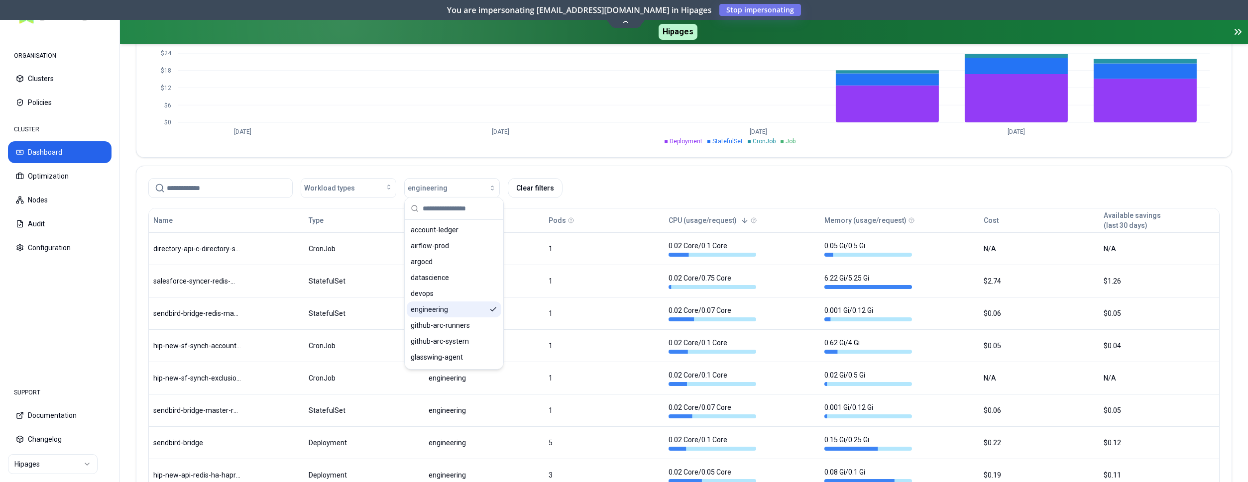
click at [491, 311] on icon "Suggestions" at bounding box center [493, 310] width 8 height 8
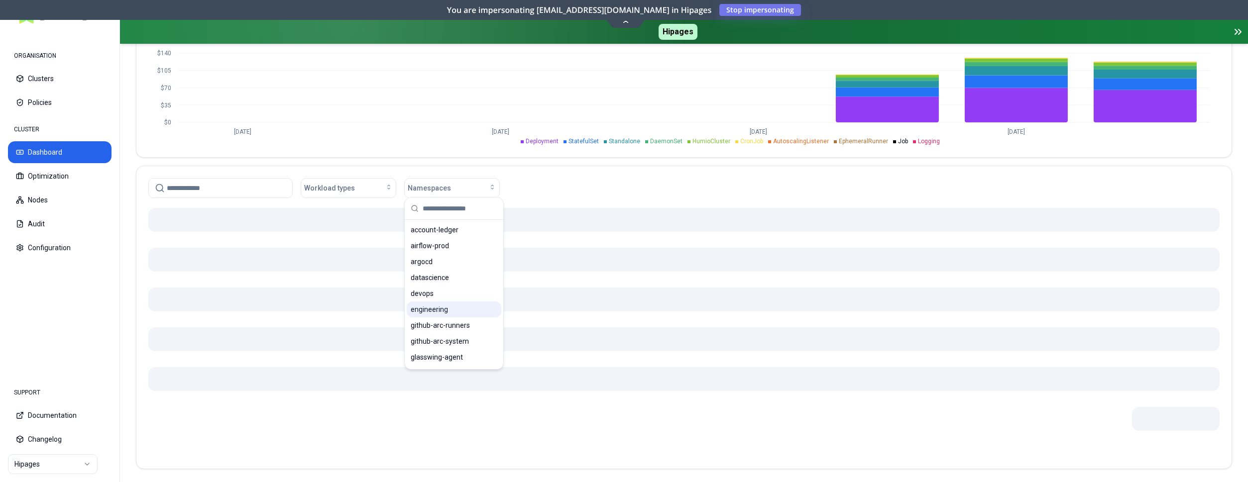
click at [767, 179] on div "Workload types Namespaces" at bounding box center [683, 188] width 1071 height 20
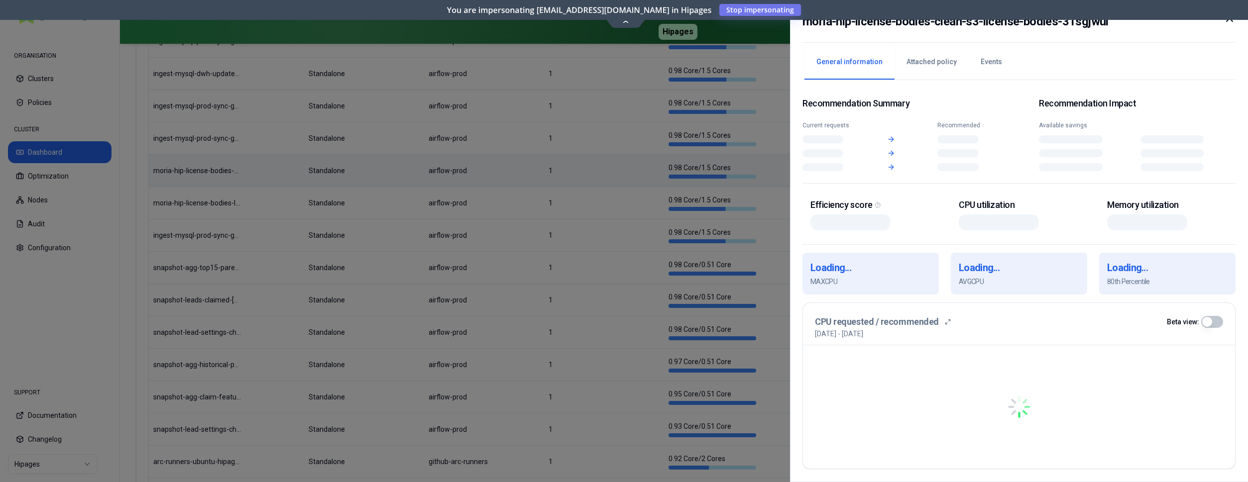
scroll to position [736, 0]
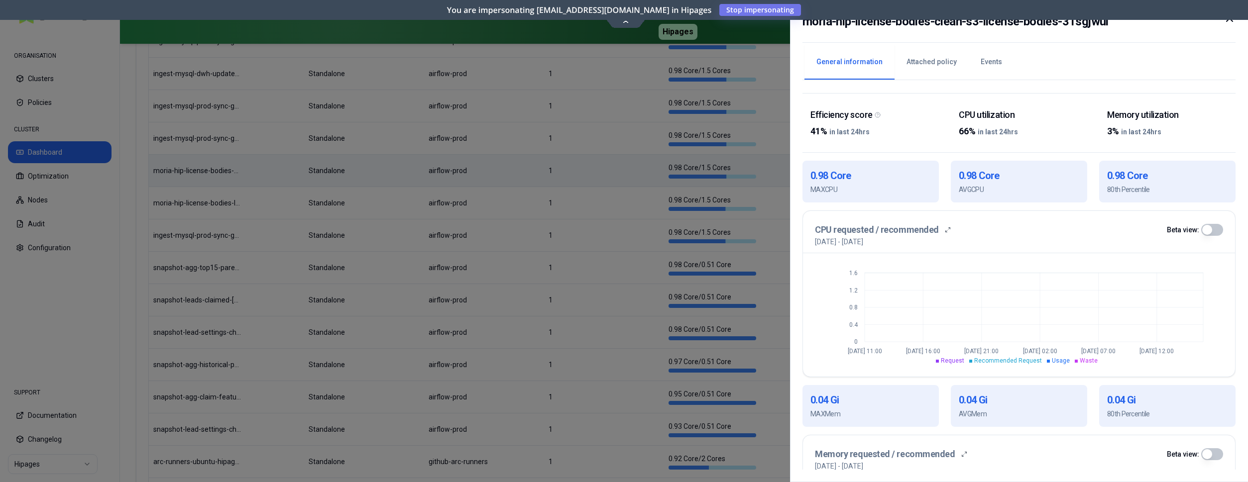
scroll to position [29, 0]
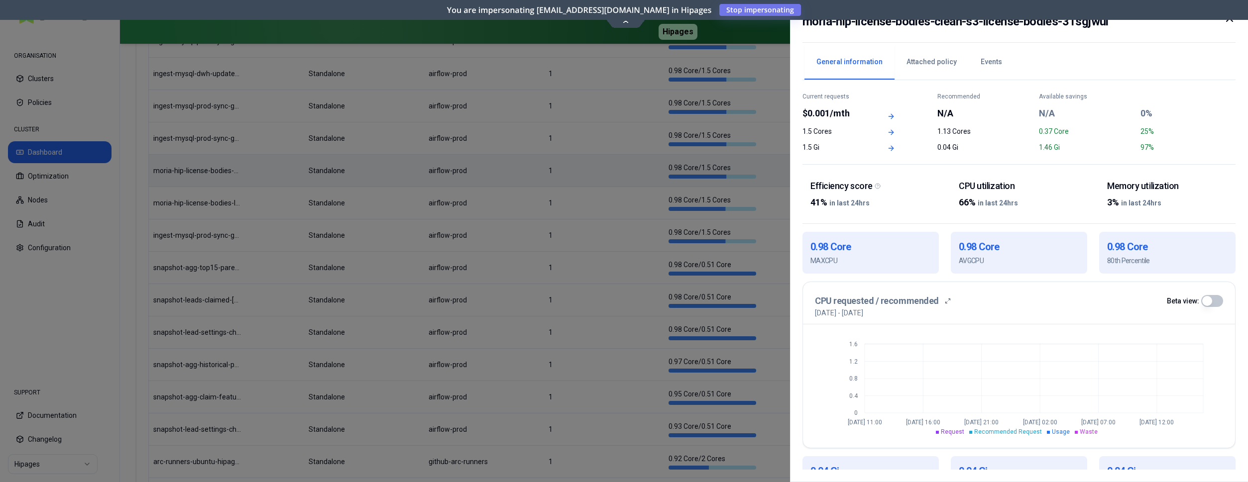
click at [685, 210] on div at bounding box center [624, 241] width 1248 height 482
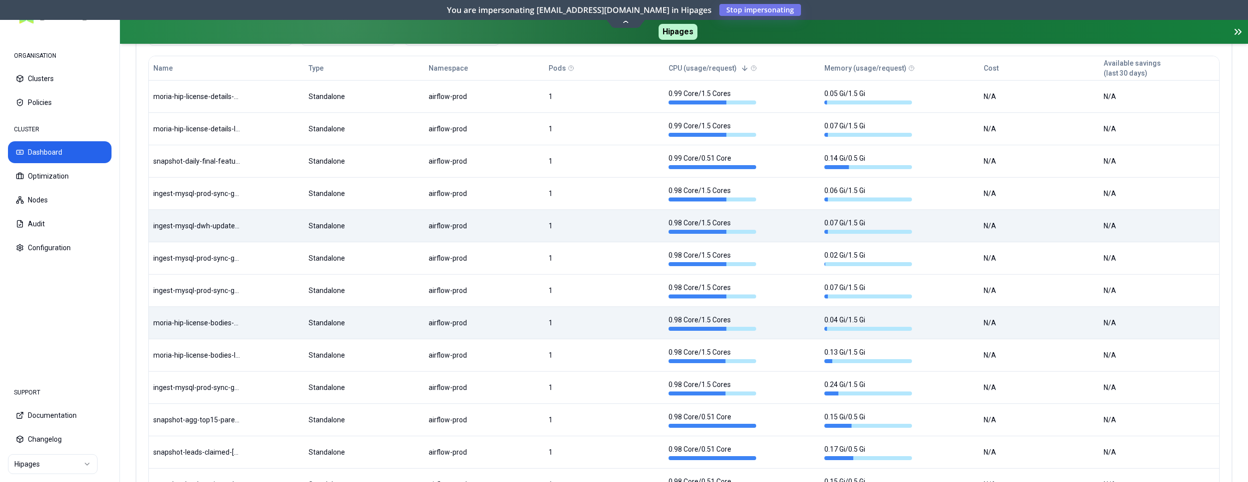
scroll to position [584, 0]
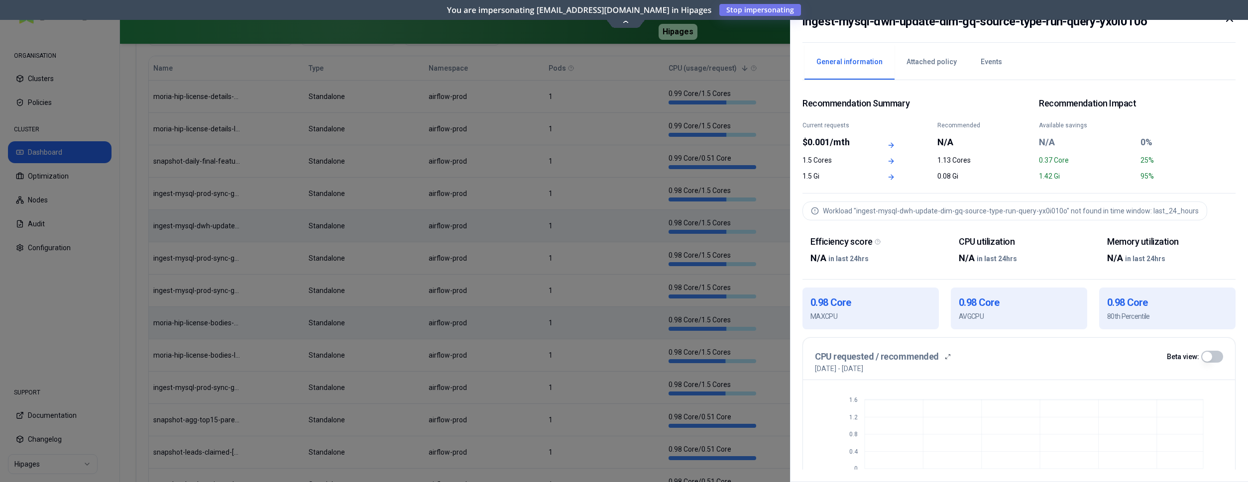
click at [747, 194] on div at bounding box center [624, 241] width 1248 height 482
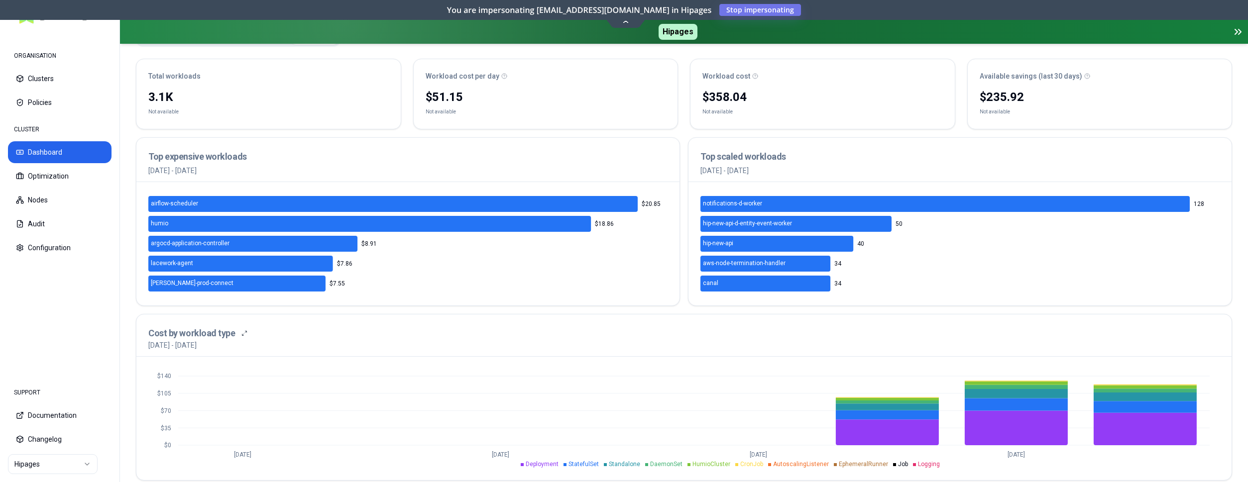
scroll to position [25, 0]
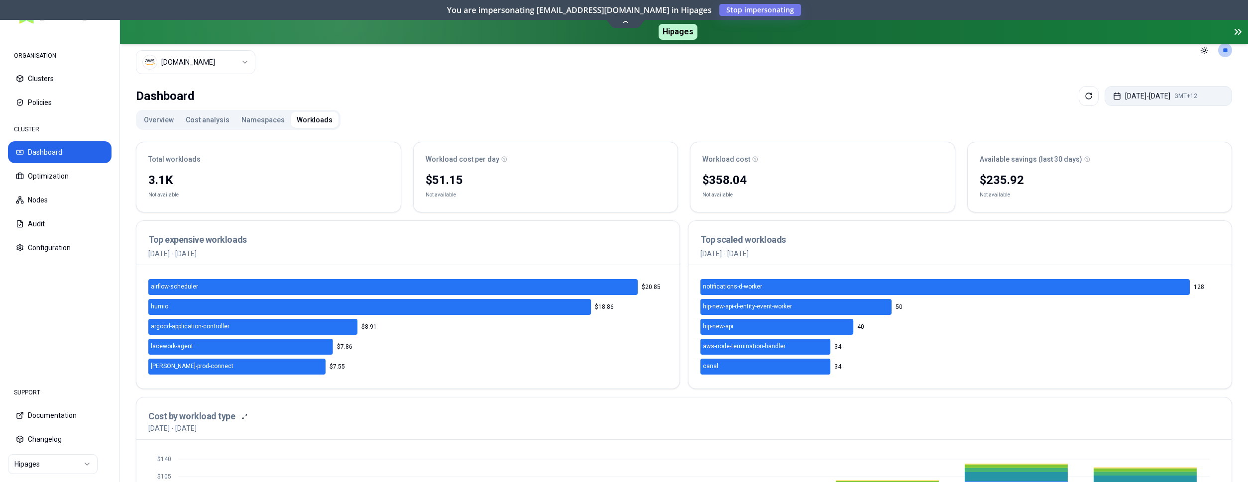
click at [1140, 87] on button "Aug 11, 2025 - Aug 18, 2025 GMT+12" at bounding box center [1167, 96] width 127 height 20
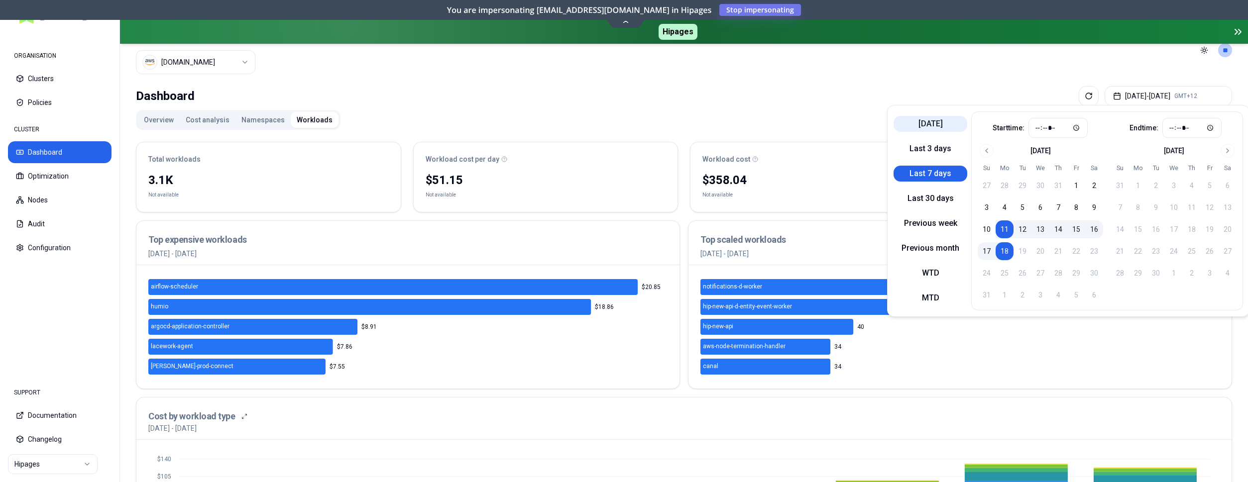
click at [930, 121] on button "Today" at bounding box center [930, 124] width 74 height 16
type input "*****"
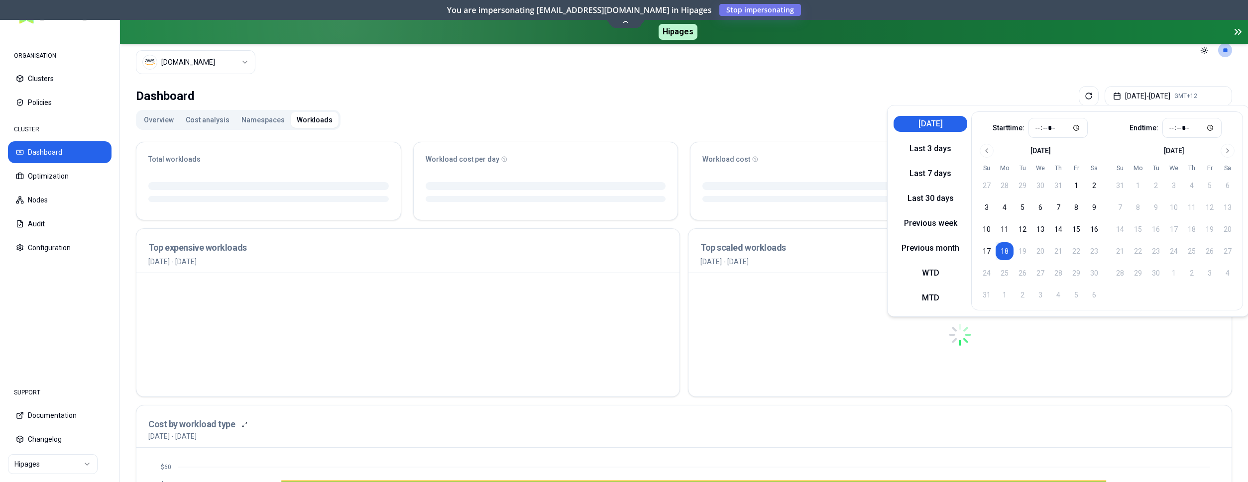
click at [819, 92] on div "Dashboard Aug 18, 2025 - Aug 18, 2025 GMT+12" at bounding box center [684, 96] width 1096 height 20
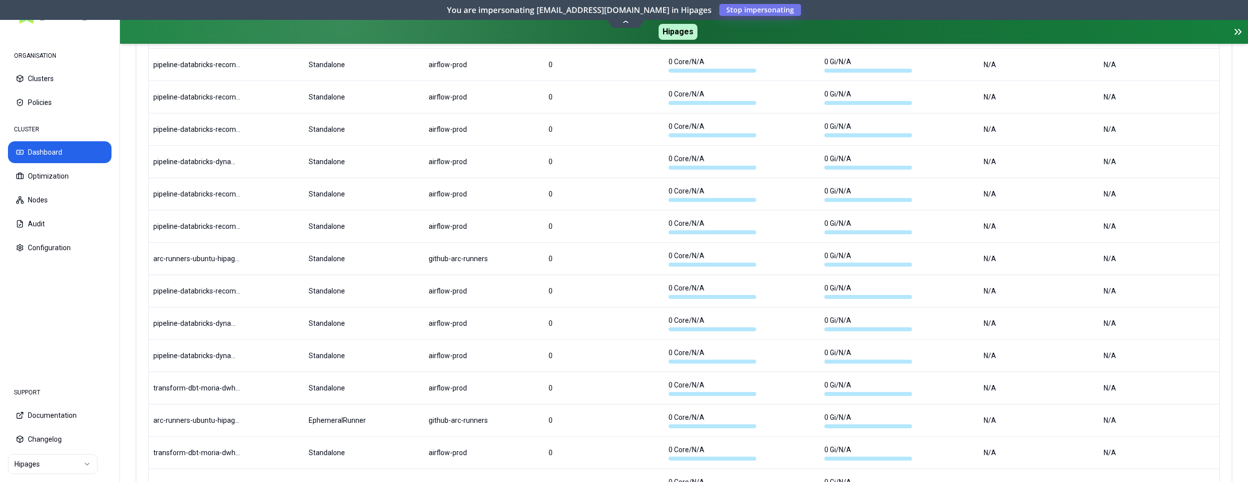
scroll to position [1214, 0]
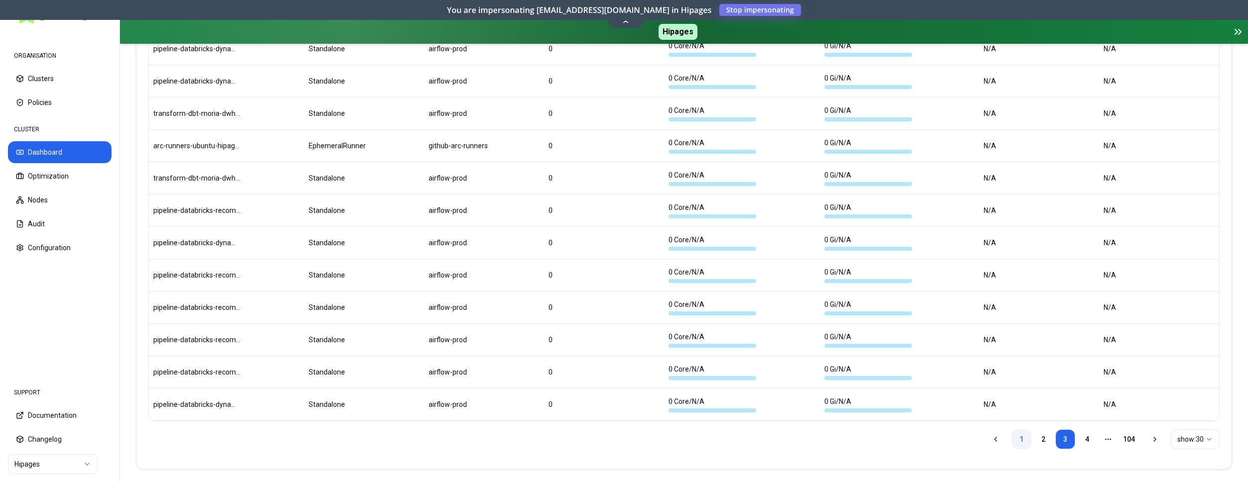
click at [1020, 435] on link "1" at bounding box center [1021, 439] width 20 height 20
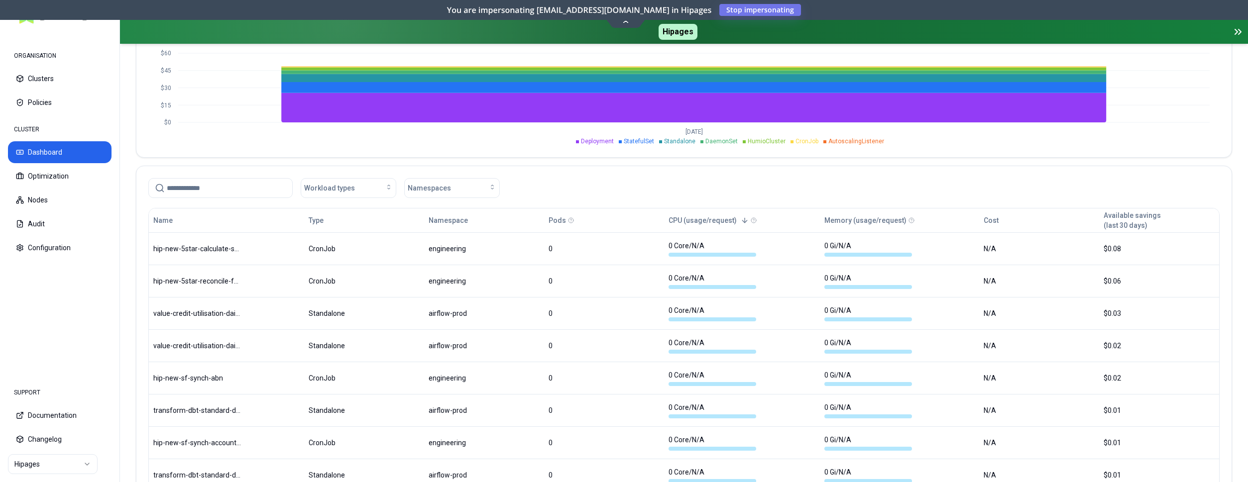
scroll to position [431, 0]
